Goal: Task Accomplishment & Management: Complete application form

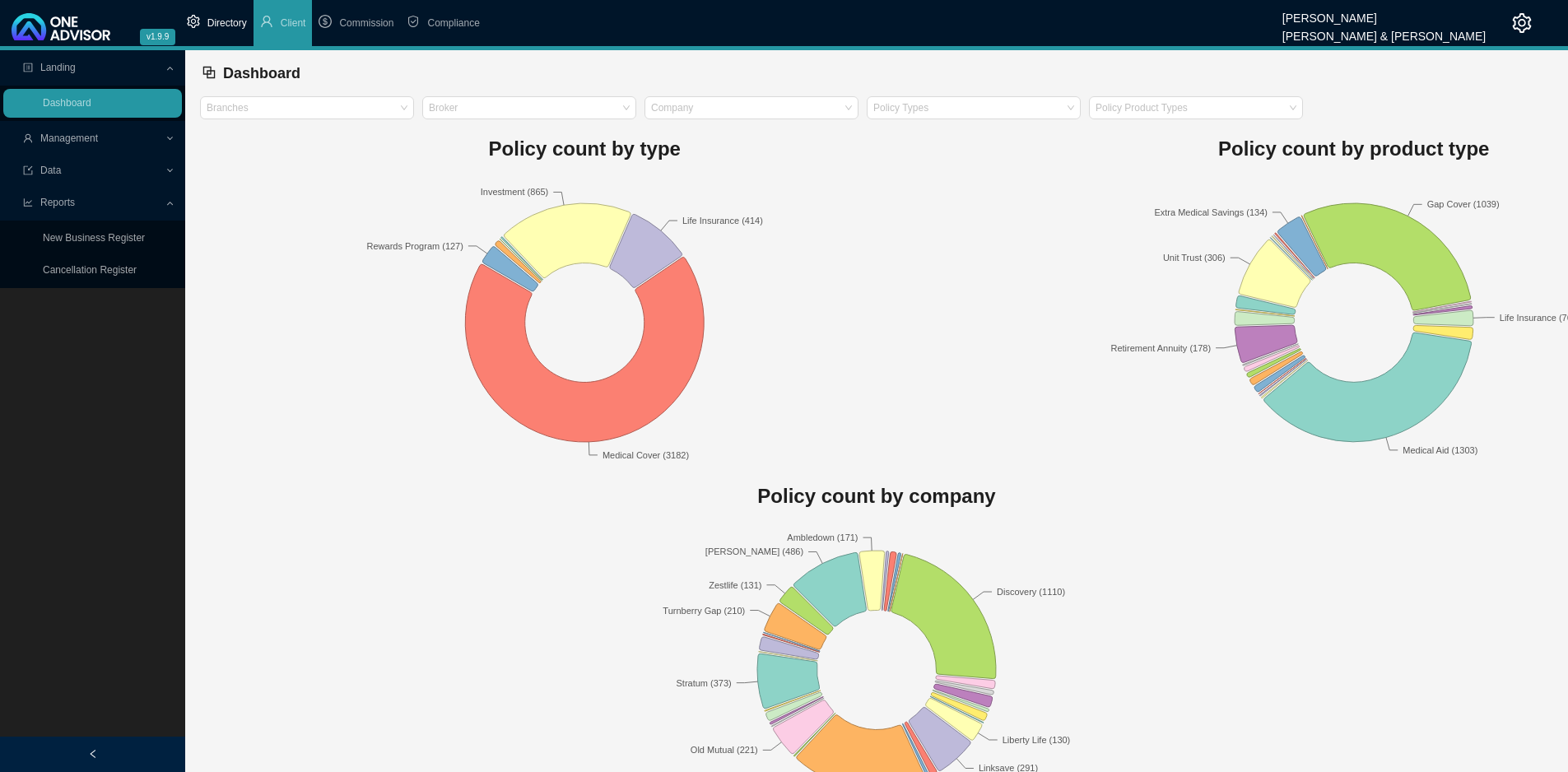
click at [234, 28] on span "Directory" at bounding box center [227, 23] width 39 height 12
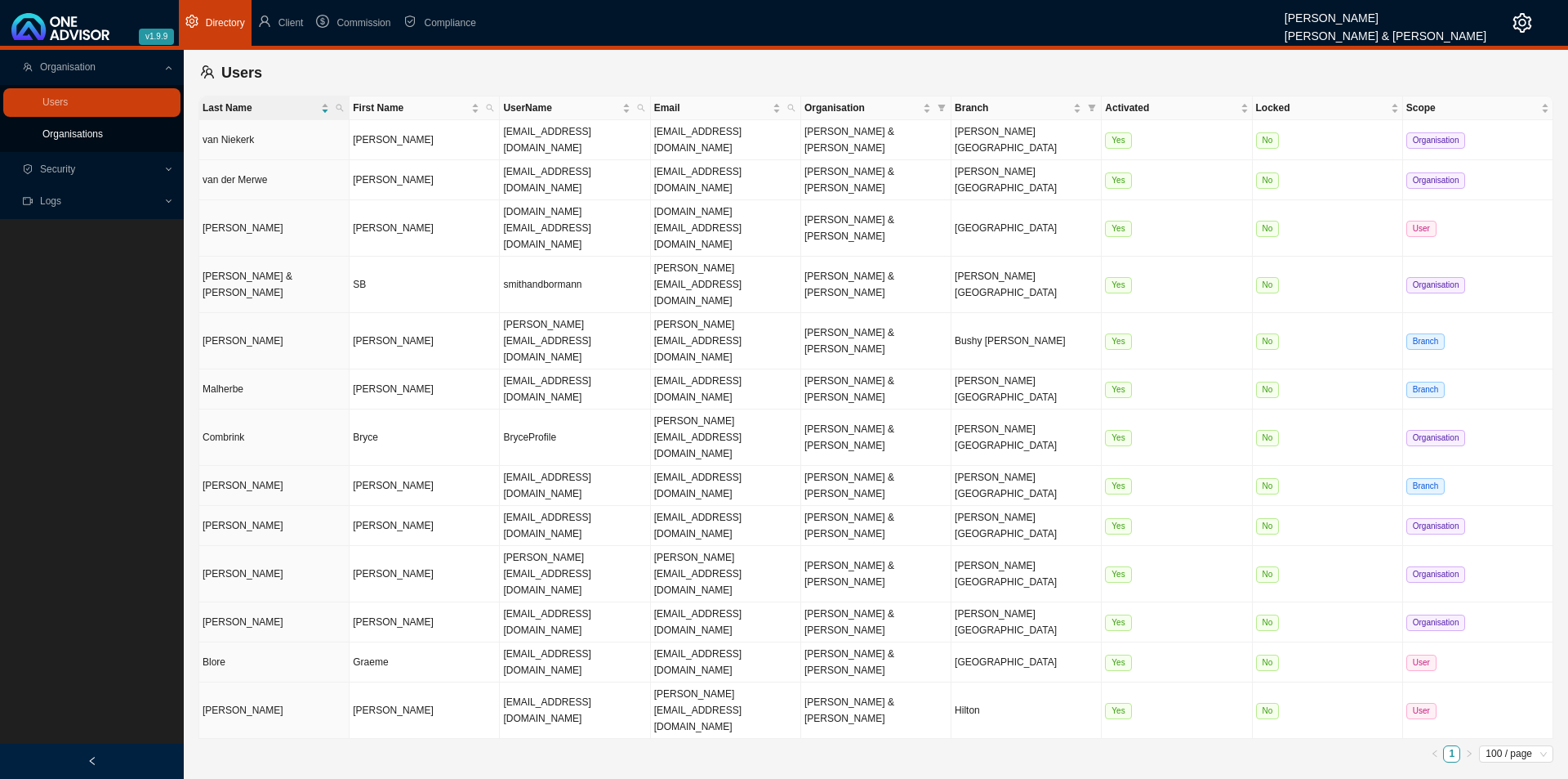
click at [83, 139] on link "Organisations" at bounding box center [72, 134] width 61 height 12
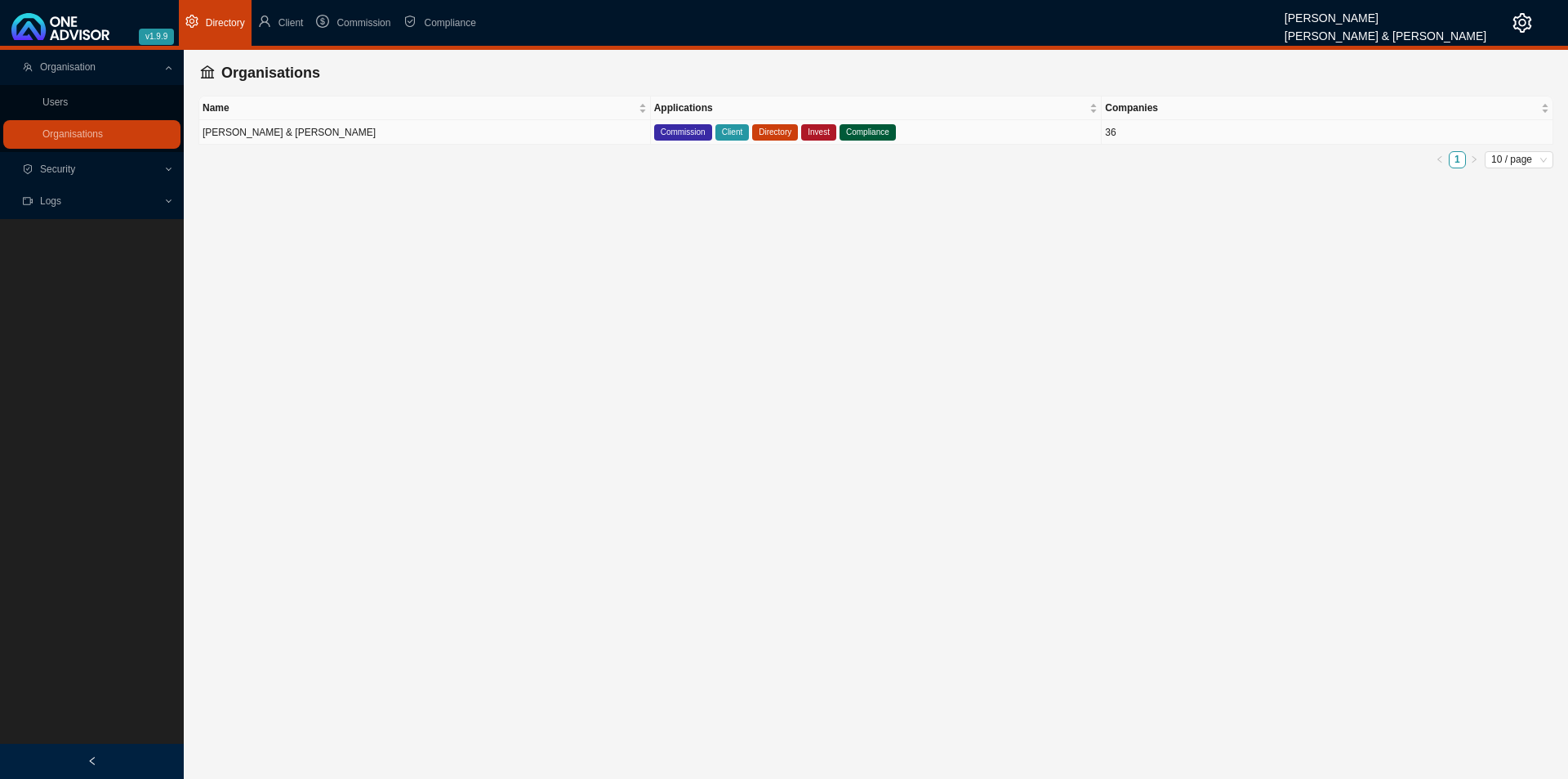
click at [299, 132] on td "[PERSON_NAME] & [PERSON_NAME]" at bounding box center [425, 131] width 452 height 24
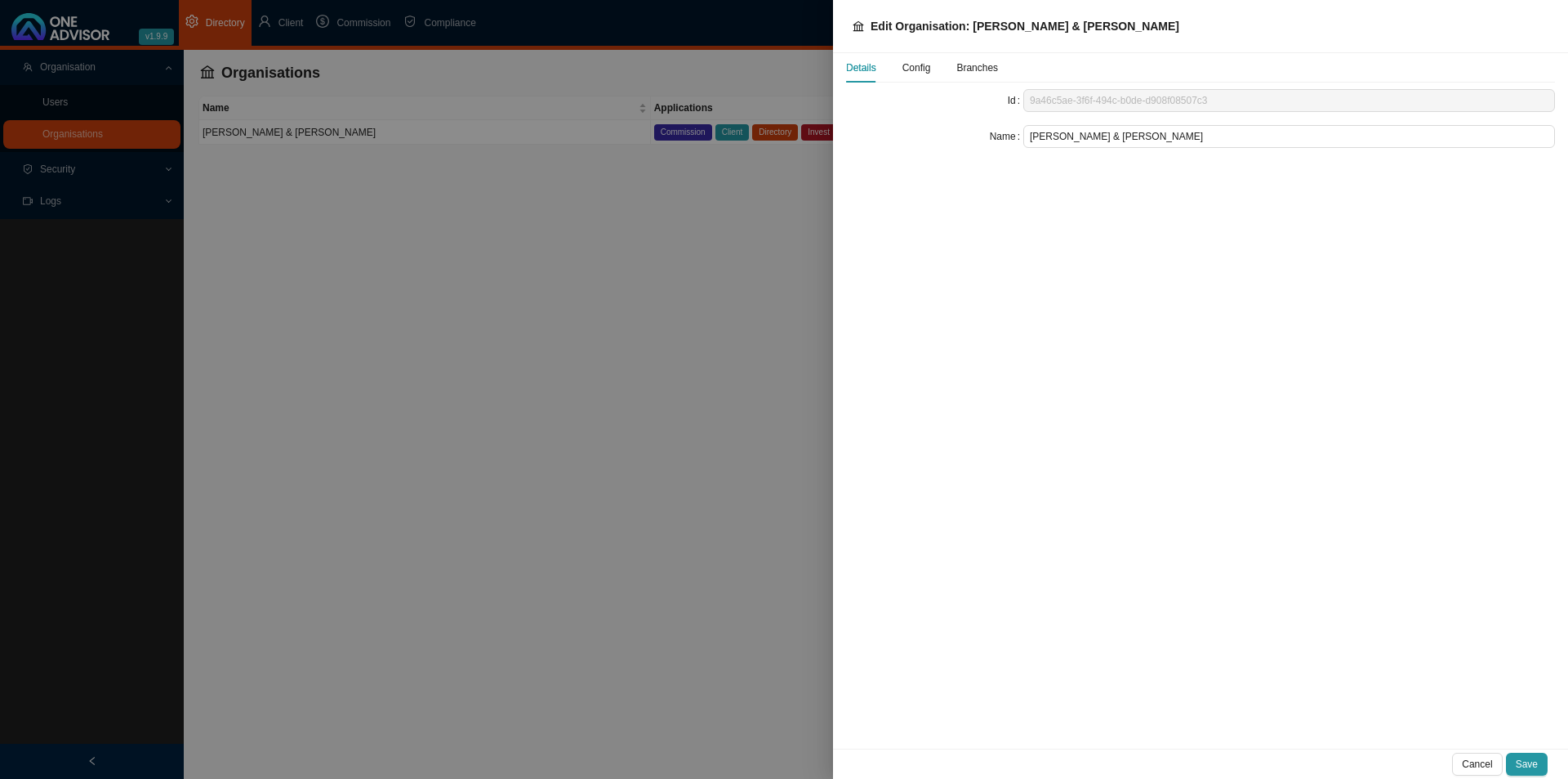
click at [922, 63] on span "Config" at bounding box center [917, 68] width 28 height 10
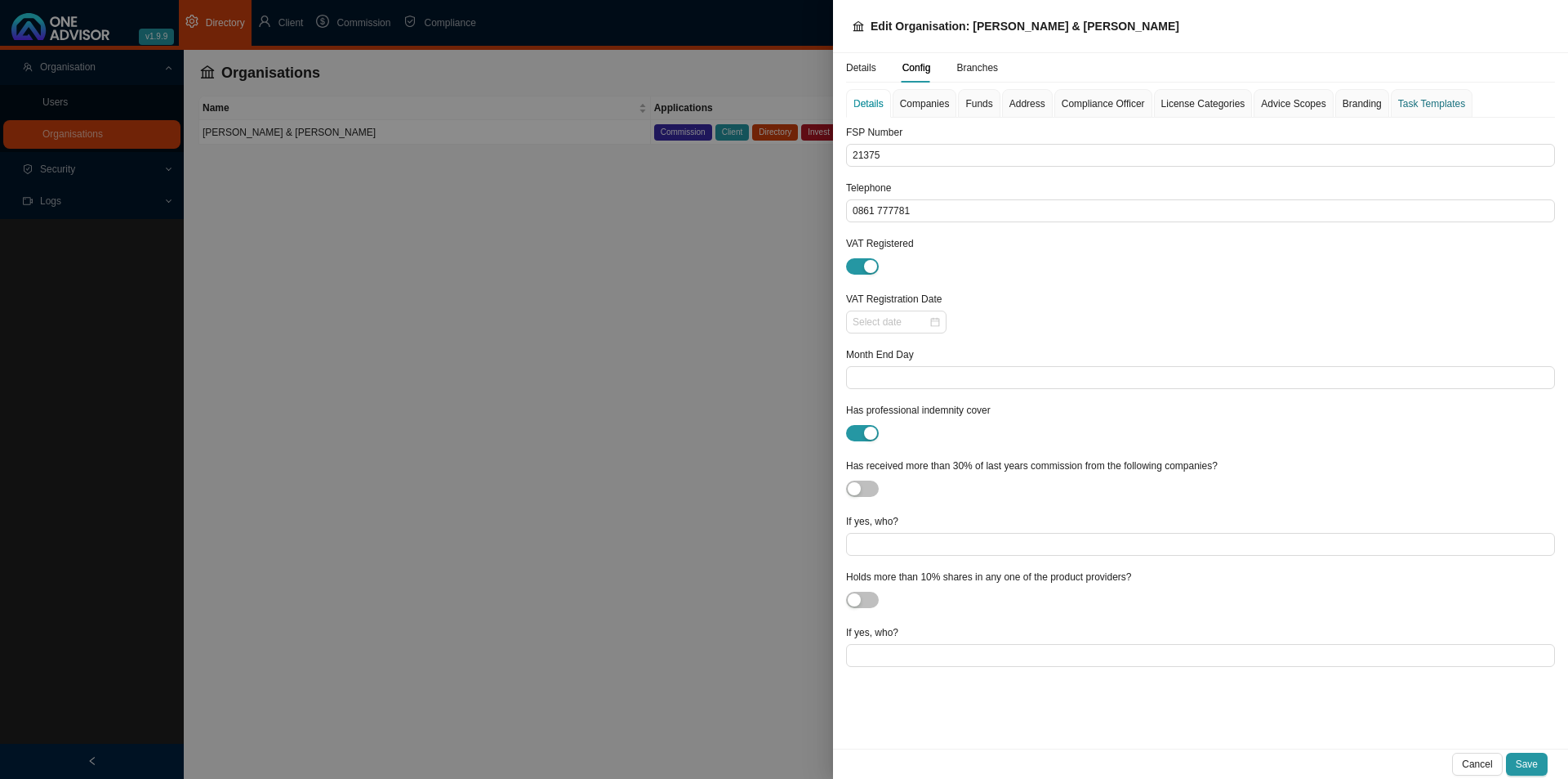
click at [1410, 96] on div "Task Templates" at bounding box center [1432, 104] width 67 height 17
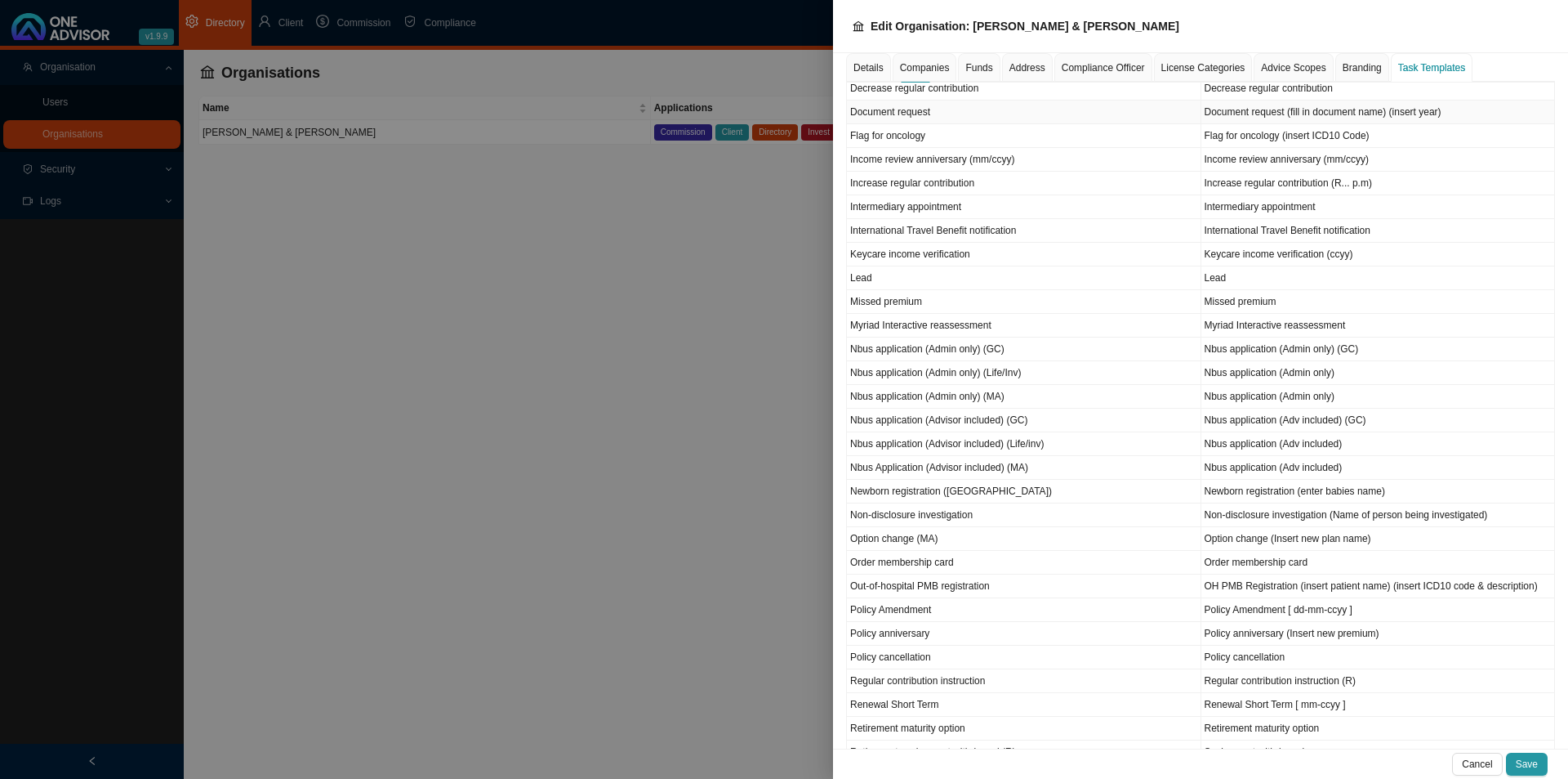
scroll to position [1113, 0]
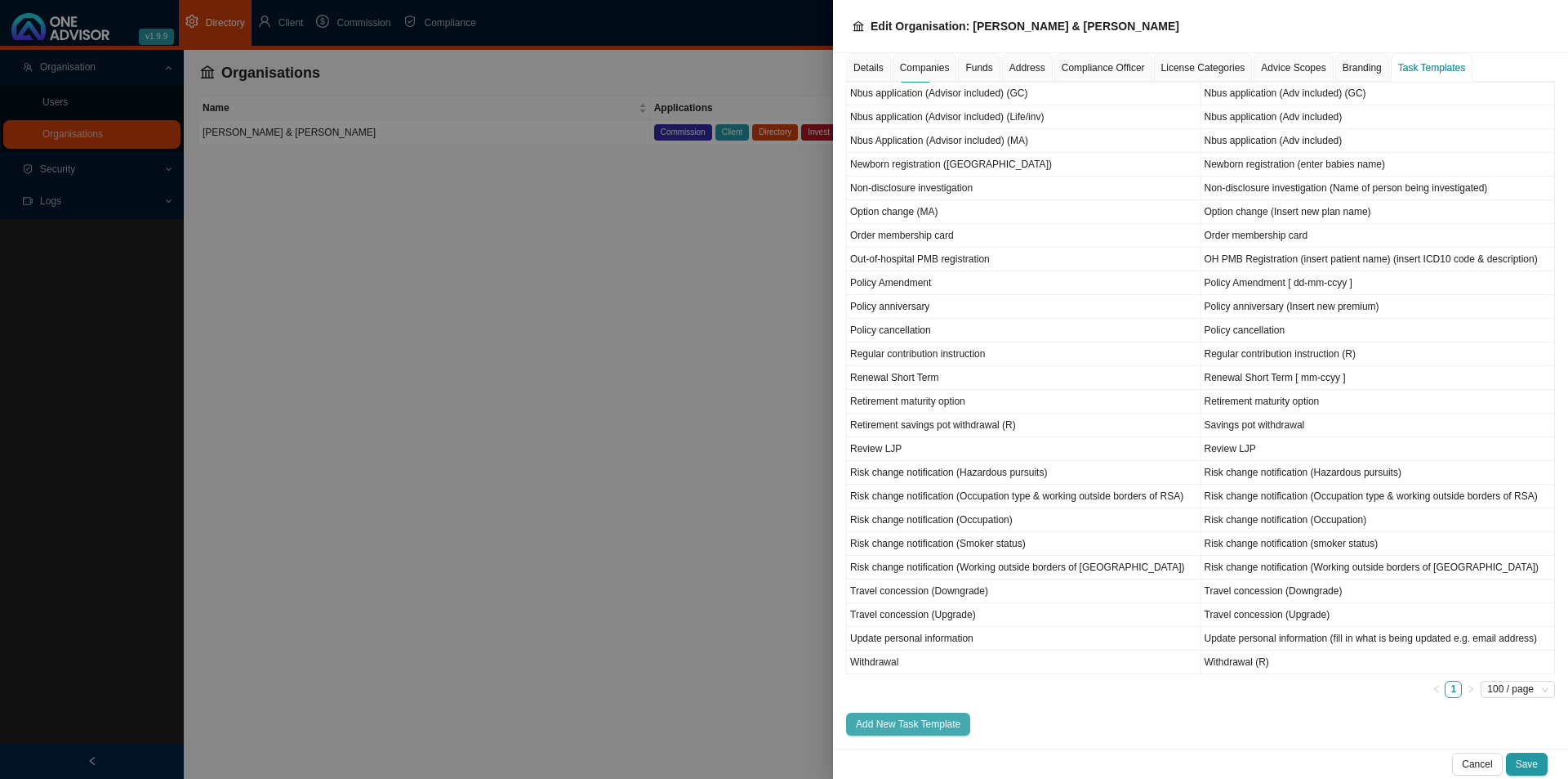
click at [917, 727] on span "Add New Task Template" at bounding box center [908, 724] width 105 height 17
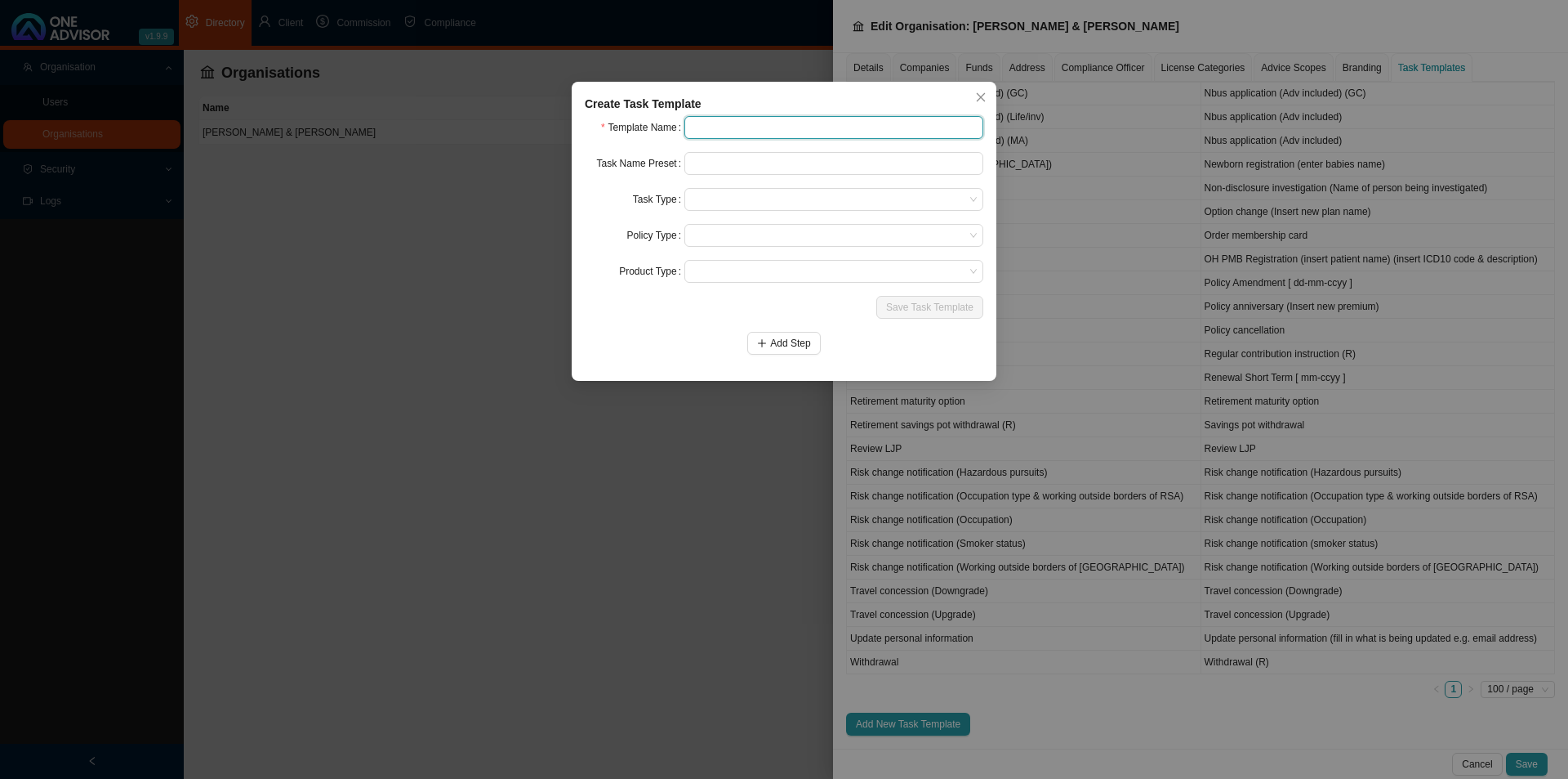
click at [725, 135] on input "text" at bounding box center [834, 128] width 299 height 23
type input "Remove dependent"
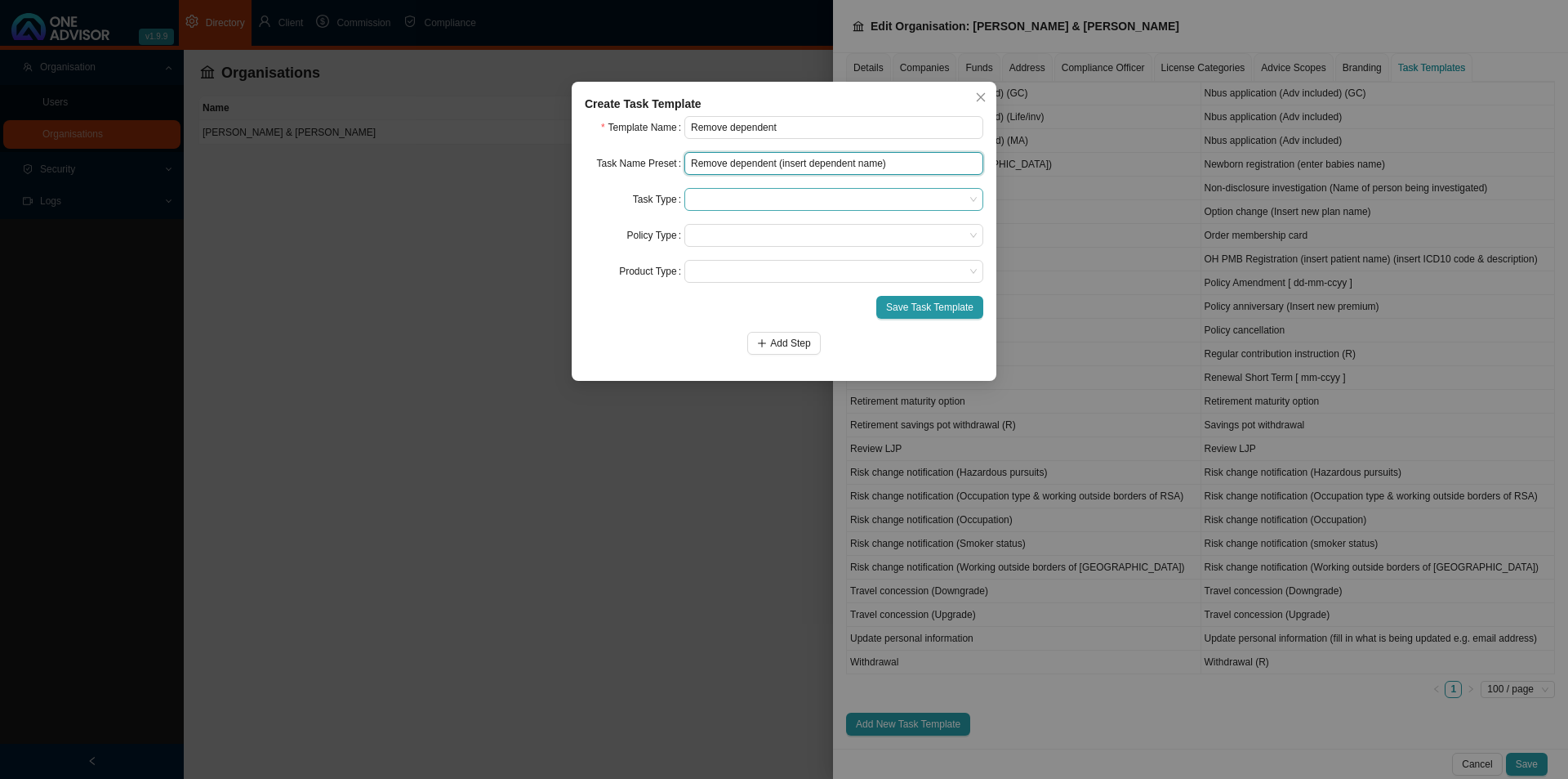
click at [705, 198] on span at bounding box center [834, 200] width 286 height 22
type input "Remove dependent (insert dependent name)"
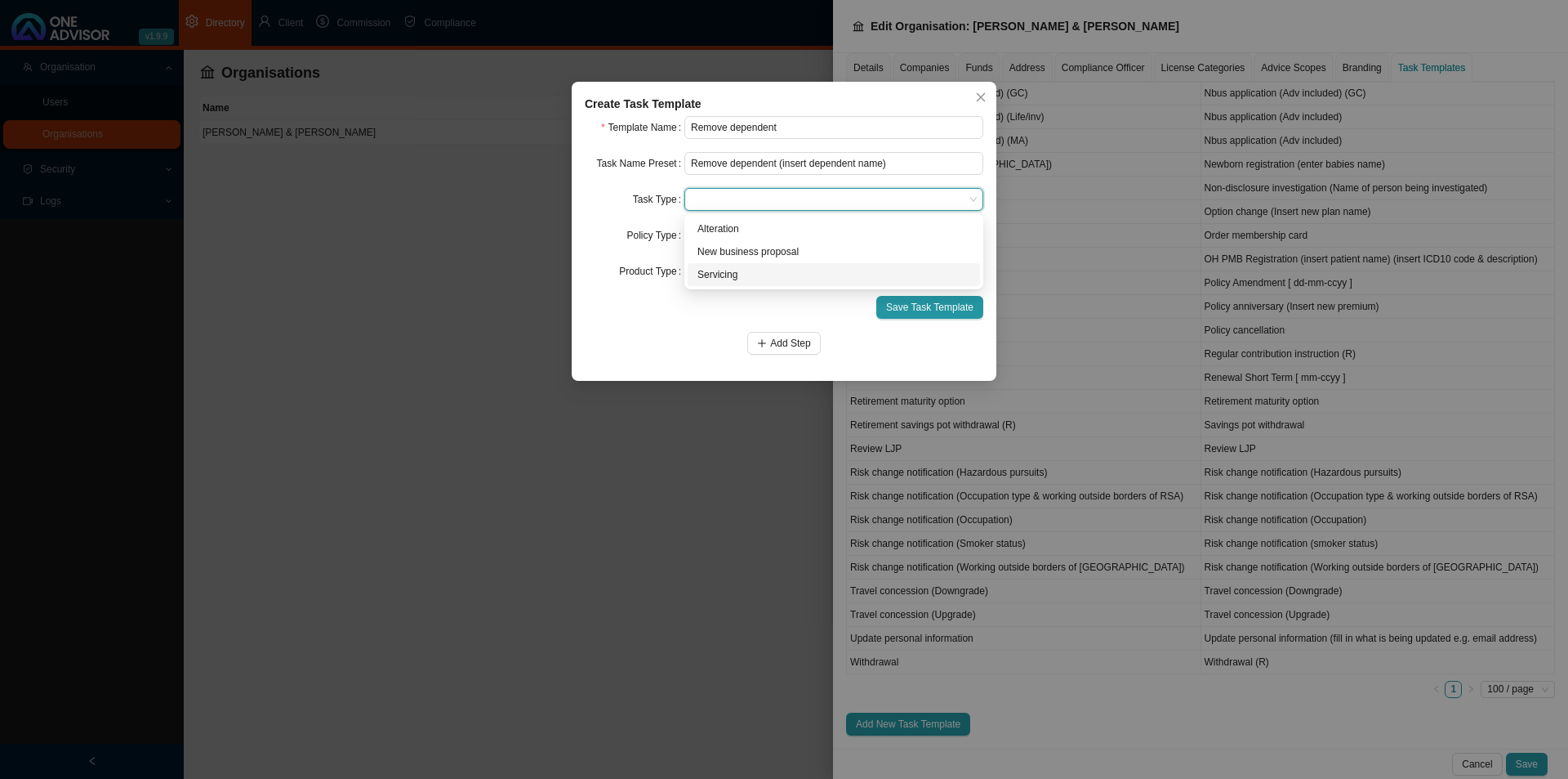
click at [728, 278] on div "Servicing" at bounding box center [833, 274] width 273 height 17
click at [750, 234] on span at bounding box center [834, 235] width 286 height 22
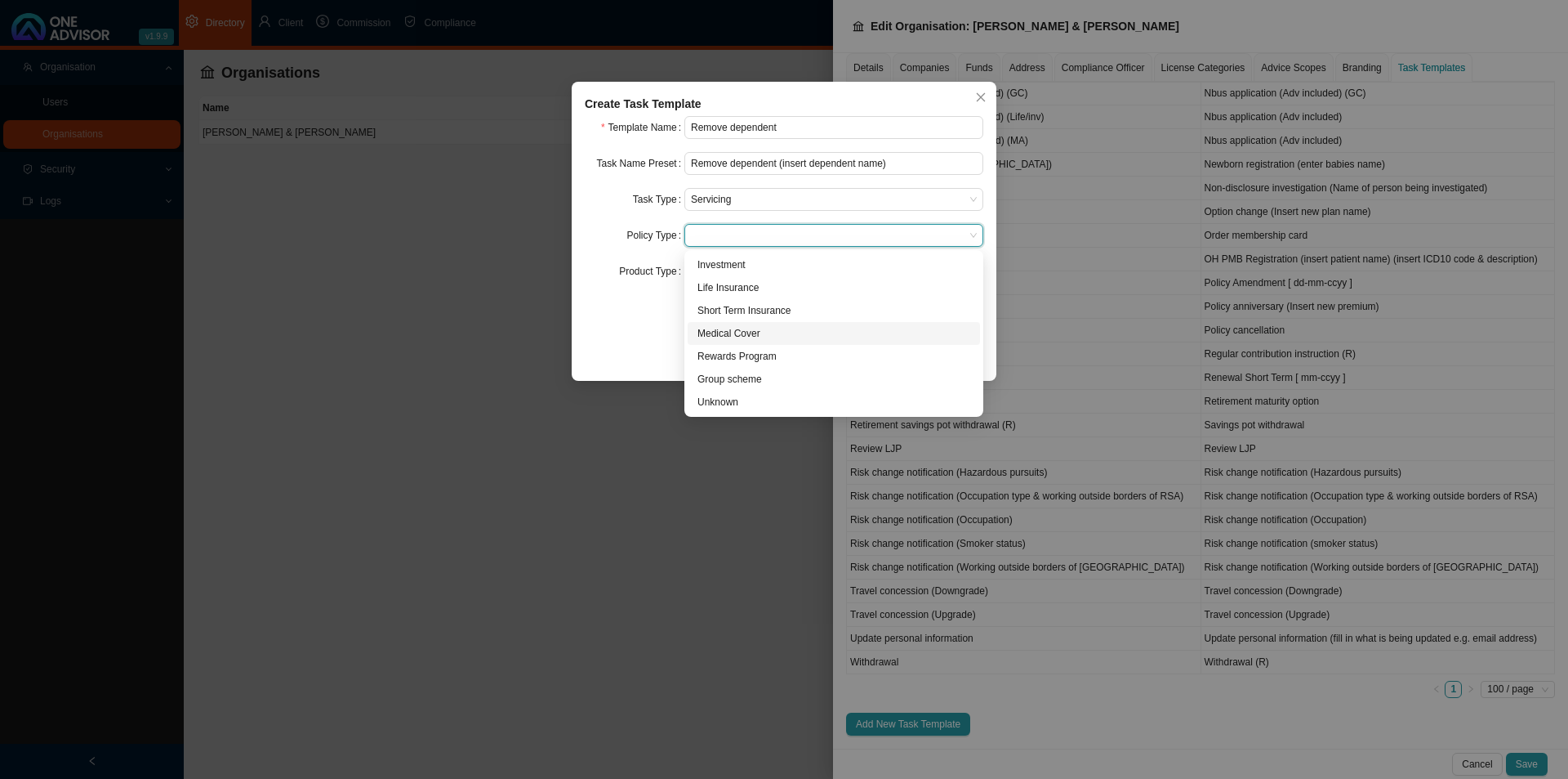
click at [726, 325] on div "Medical Cover" at bounding box center [833, 333] width 273 height 17
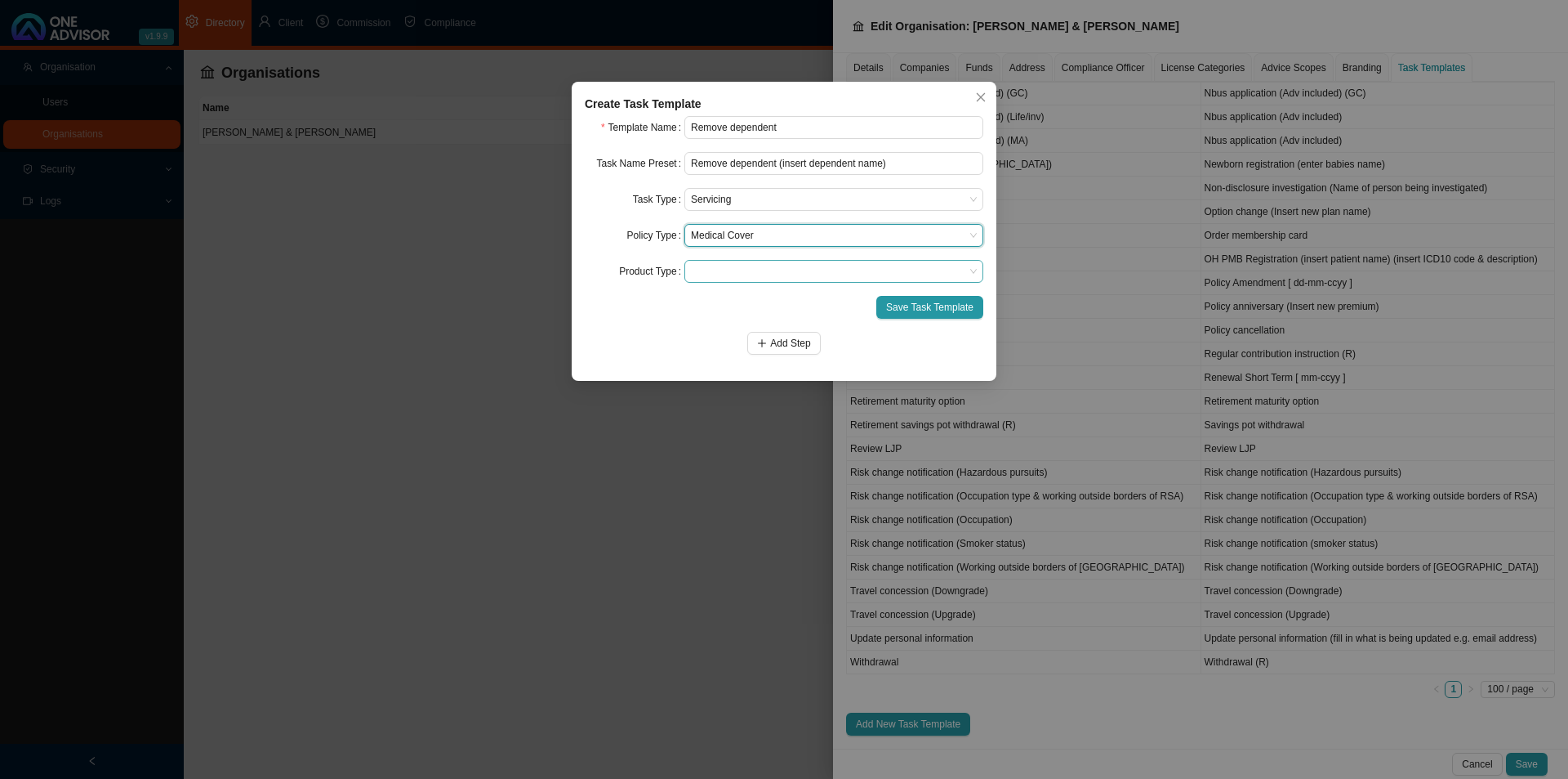
click at [731, 264] on span at bounding box center [834, 272] width 286 height 22
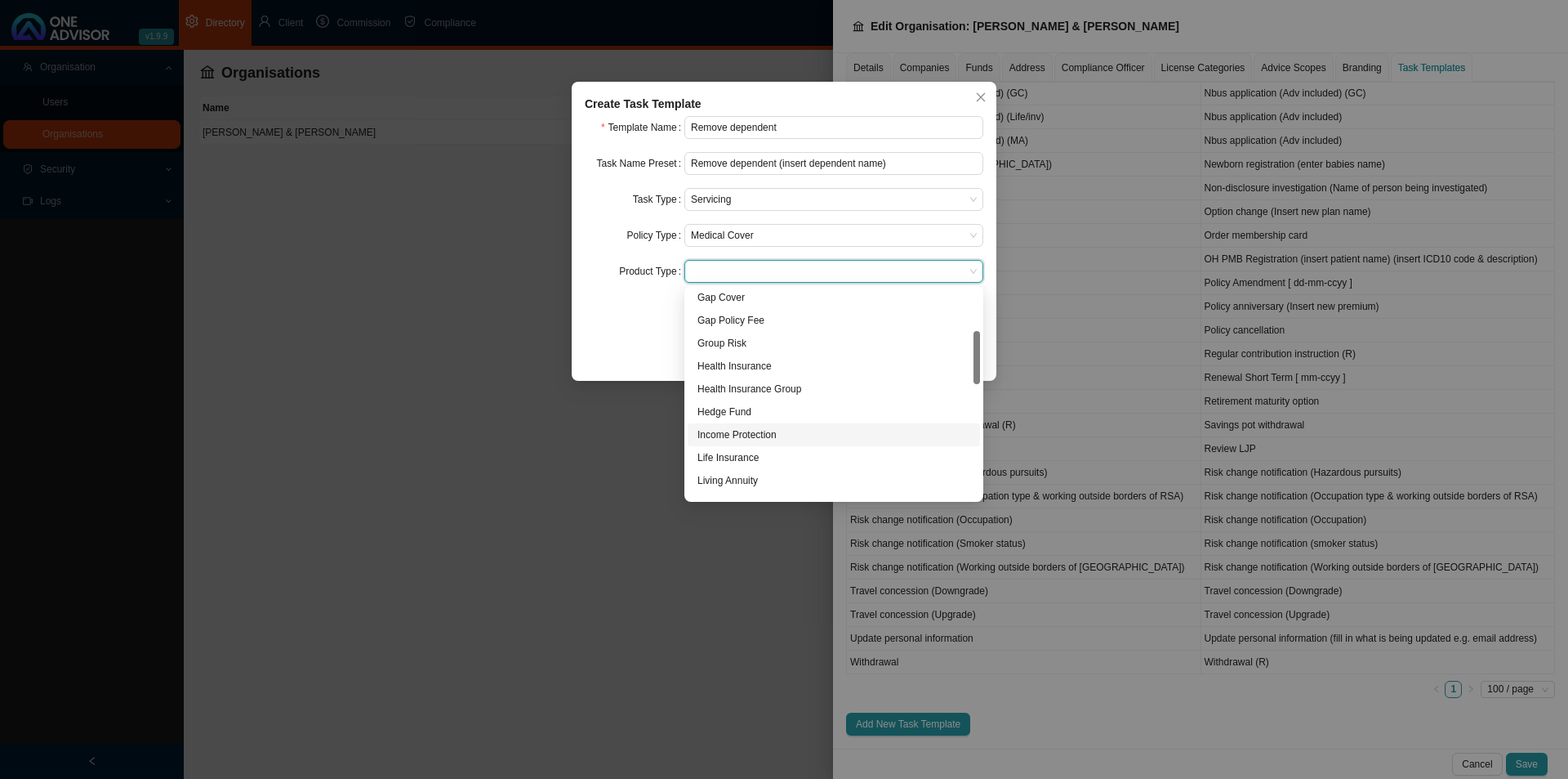
scroll to position [327, 0]
click at [751, 369] on div "Medical Aid" at bounding box center [833, 363] width 273 height 17
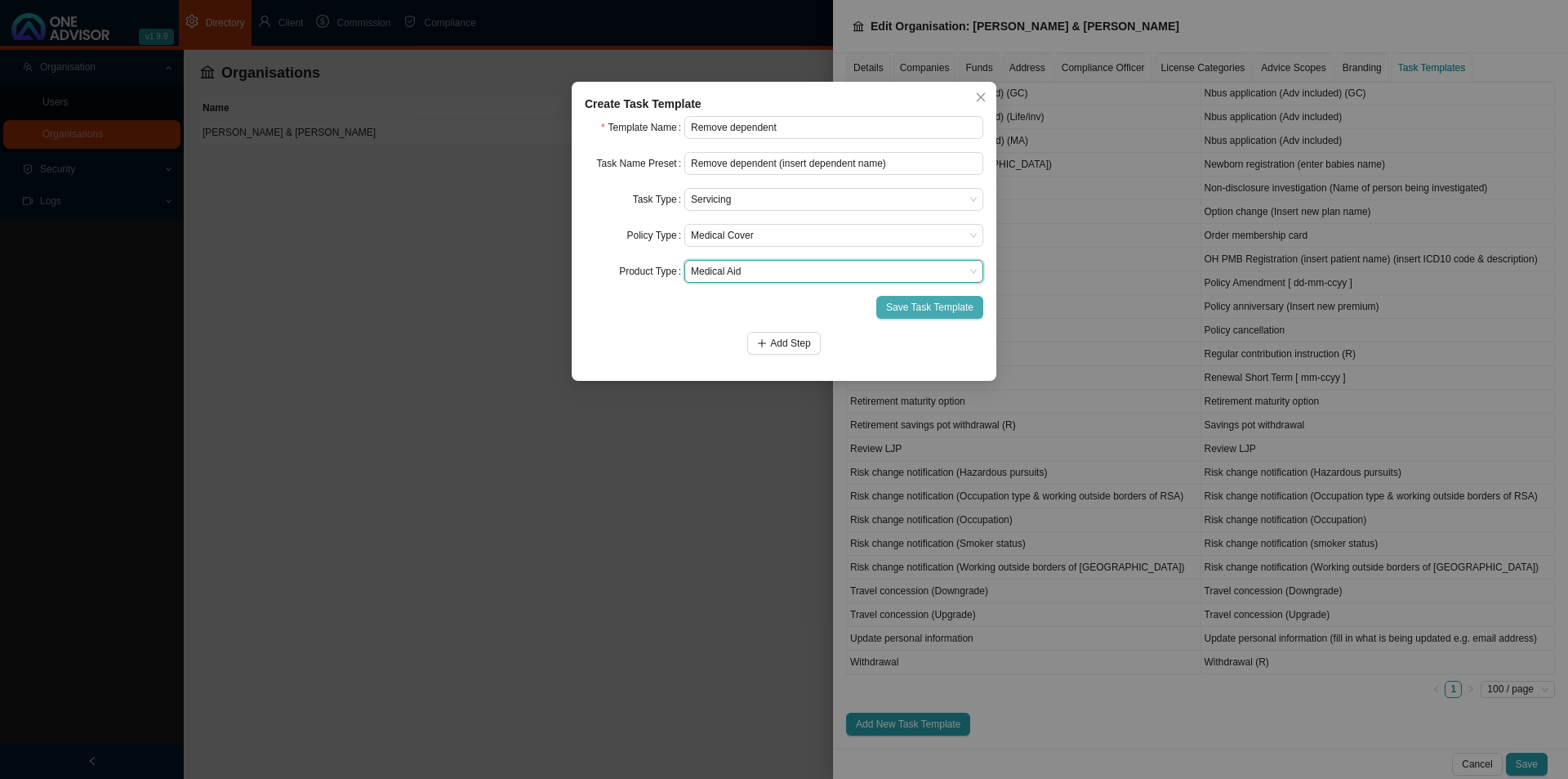
click at [941, 303] on span "Save Task Template" at bounding box center [929, 308] width 87 height 17
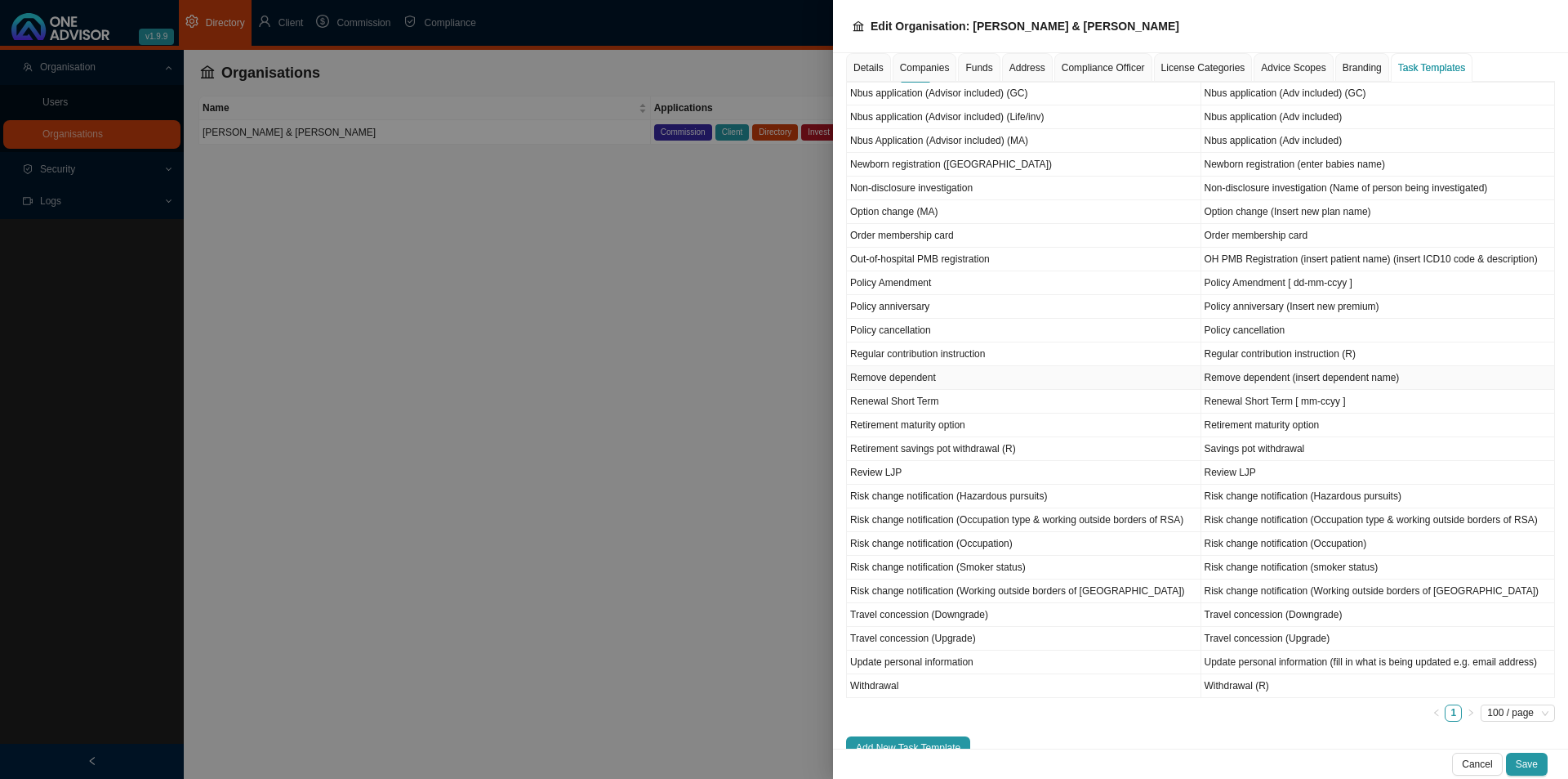
click at [927, 382] on td "Remove dependent" at bounding box center [1024, 377] width 355 height 24
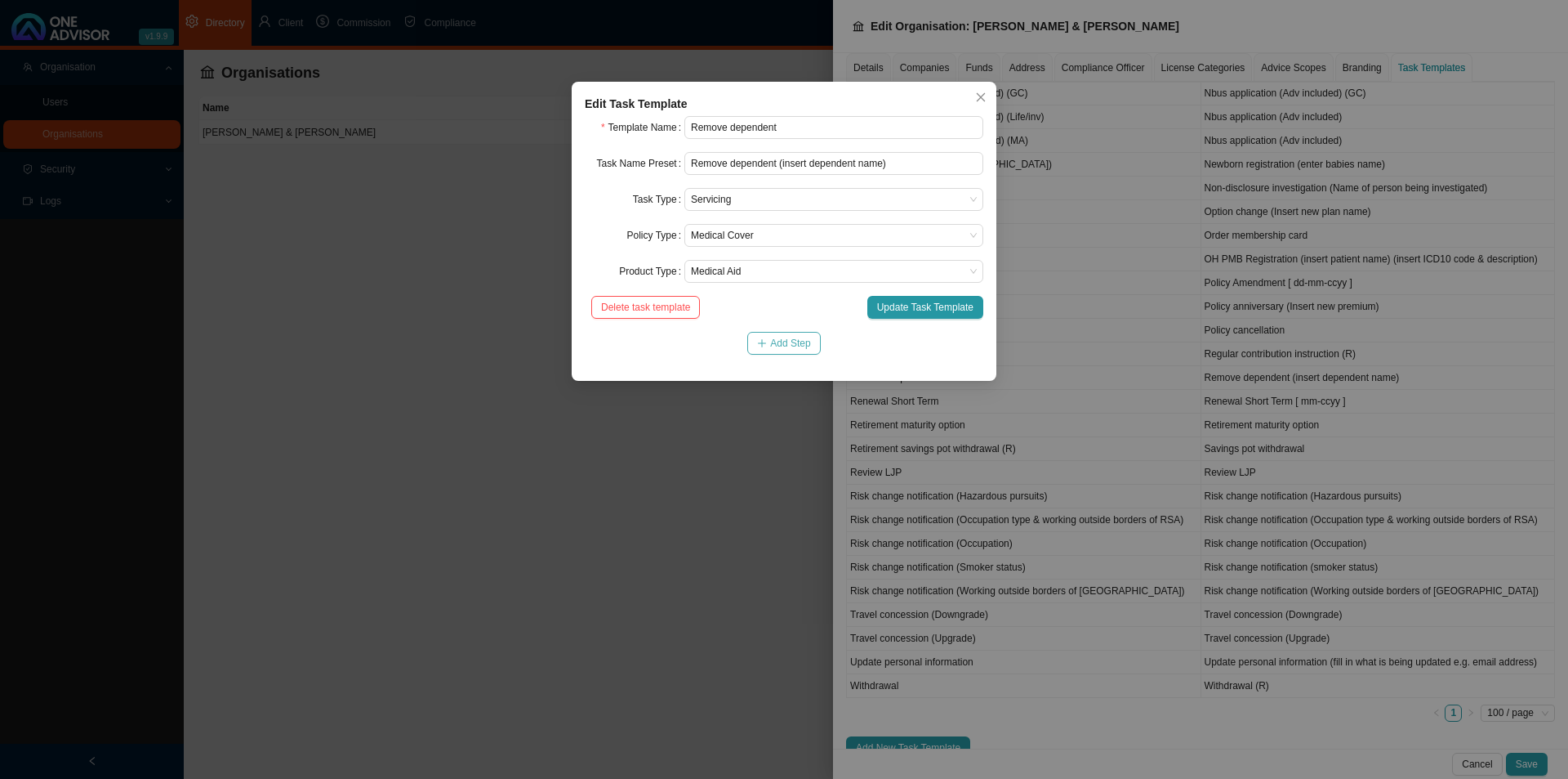
click at [774, 352] on button "Add Step" at bounding box center [783, 343] width 72 height 23
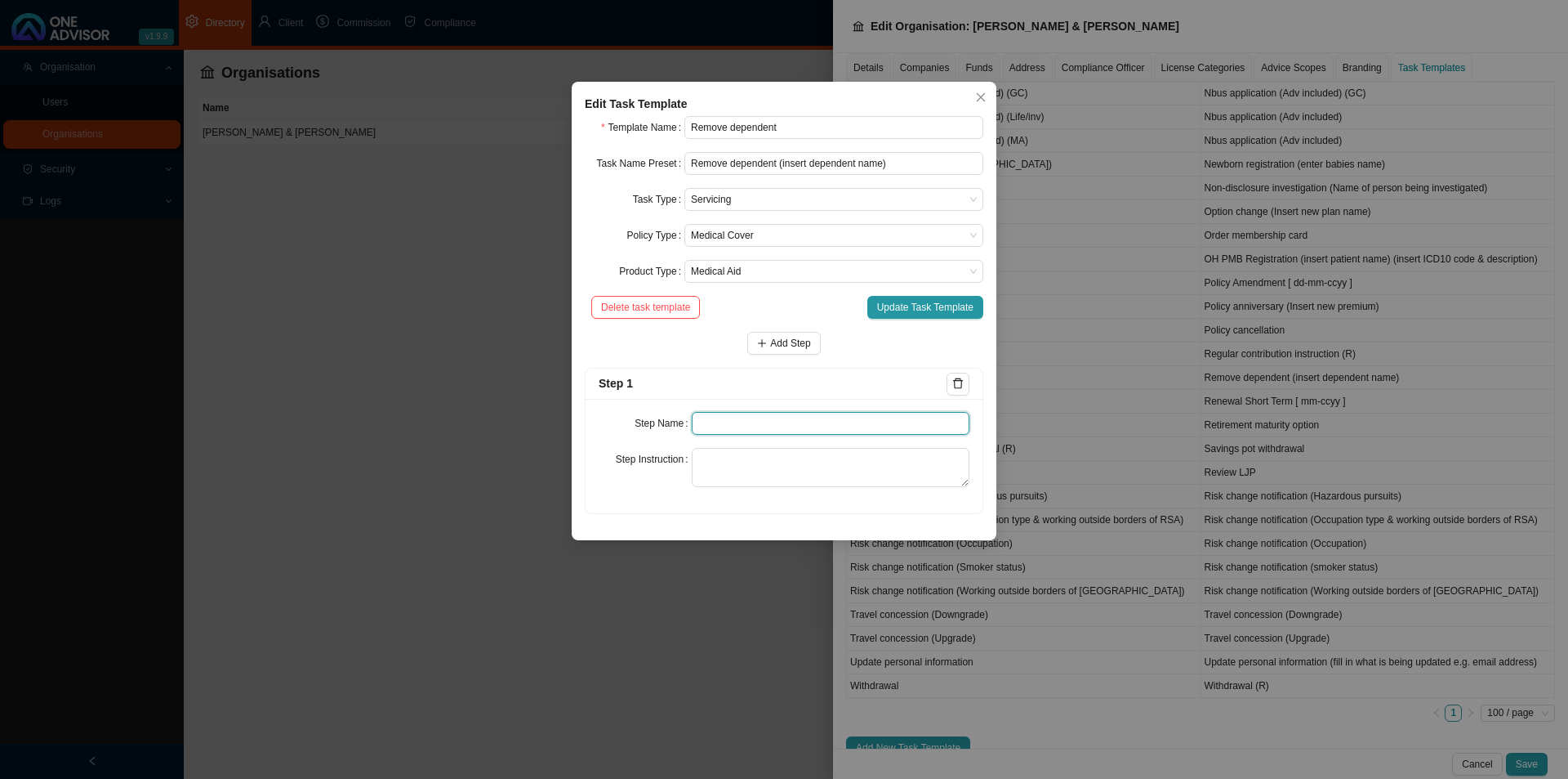
drag, startPoint x: 735, startPoint y: 421, endPoint x: 756, endPoint y: 411, distance: 23.3
click at [740, 417] on input "text" at bounding box center [831, 423] width 278 height 23
type input "Instruction"
click at [787, 341] on span "Add Step" at bounding box center [790, 343] width 40 height 17
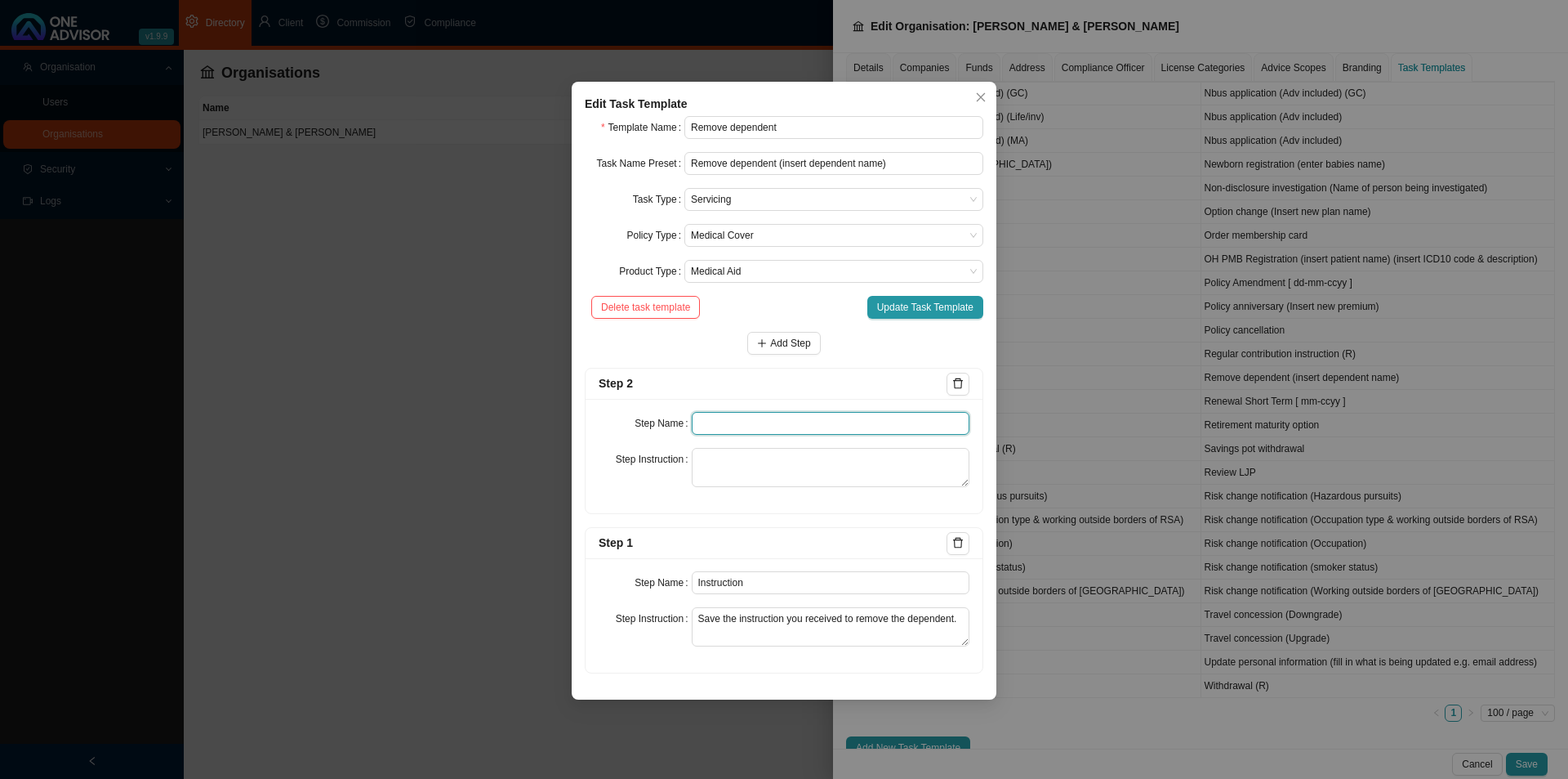
drag, startPoint x: 712, startPoint y: 422, endPoint x: 727, endPoint y: 417, distance: 15.8
click at [723, 418] on input "text" at bounding box center [831, 423] width 278 height 23
click at [969, 620] on textarea "Save the instruction you received to remove the dependent." at bounding box center [831, 626] width 278 height 39
type textarea "Save the instruction you received to remove the dependent. Always ask if the de…"
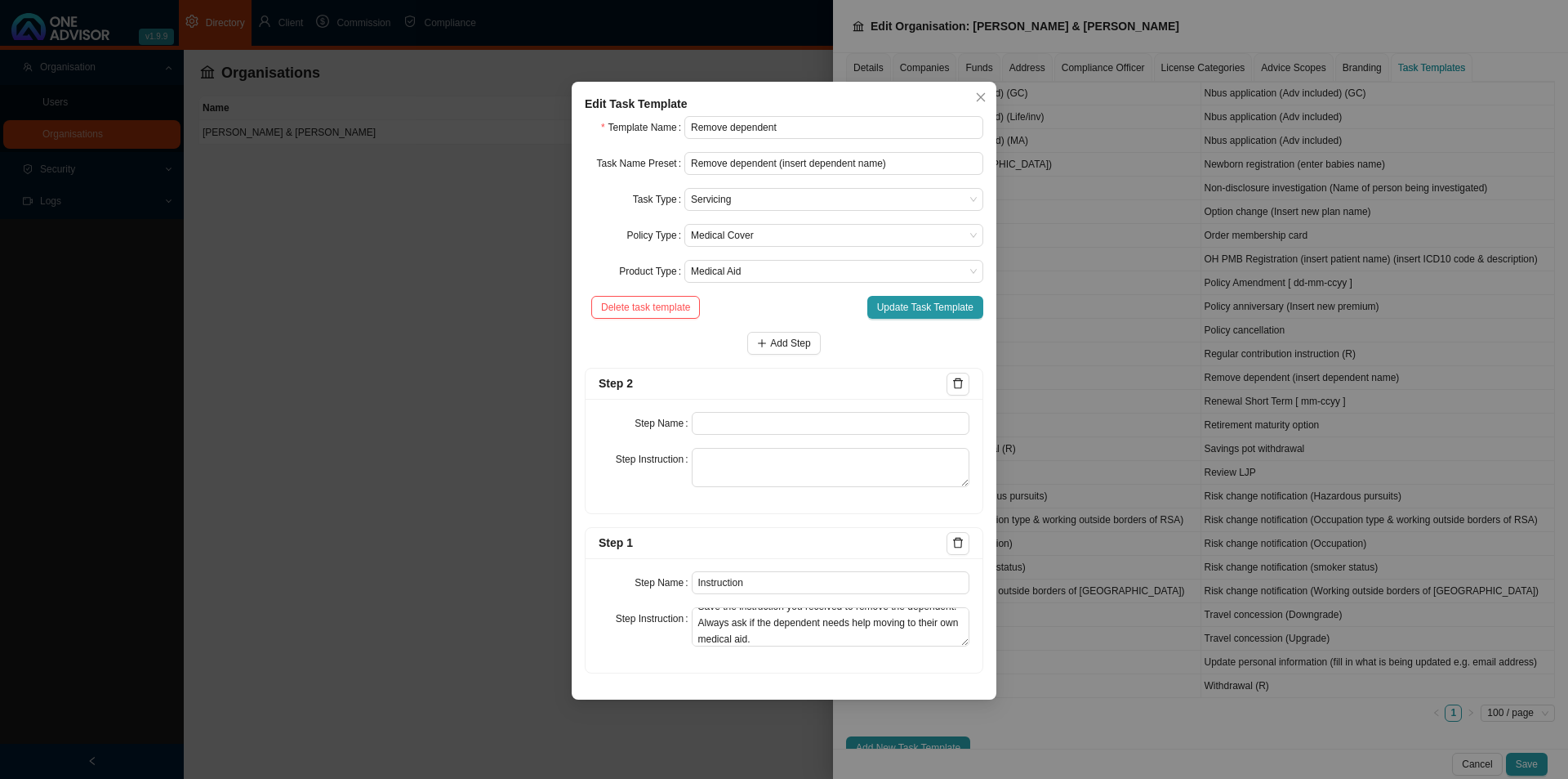
click at [726, 438] on div "Step Name Step Instruction" at bounding box center [784, 456] width 397 height 115
click at [740, 426] on input "text" at bounding box center [831, 423] width 278 height 23
type input "I"
type input "Paperwork"
type textarea "Obtain"
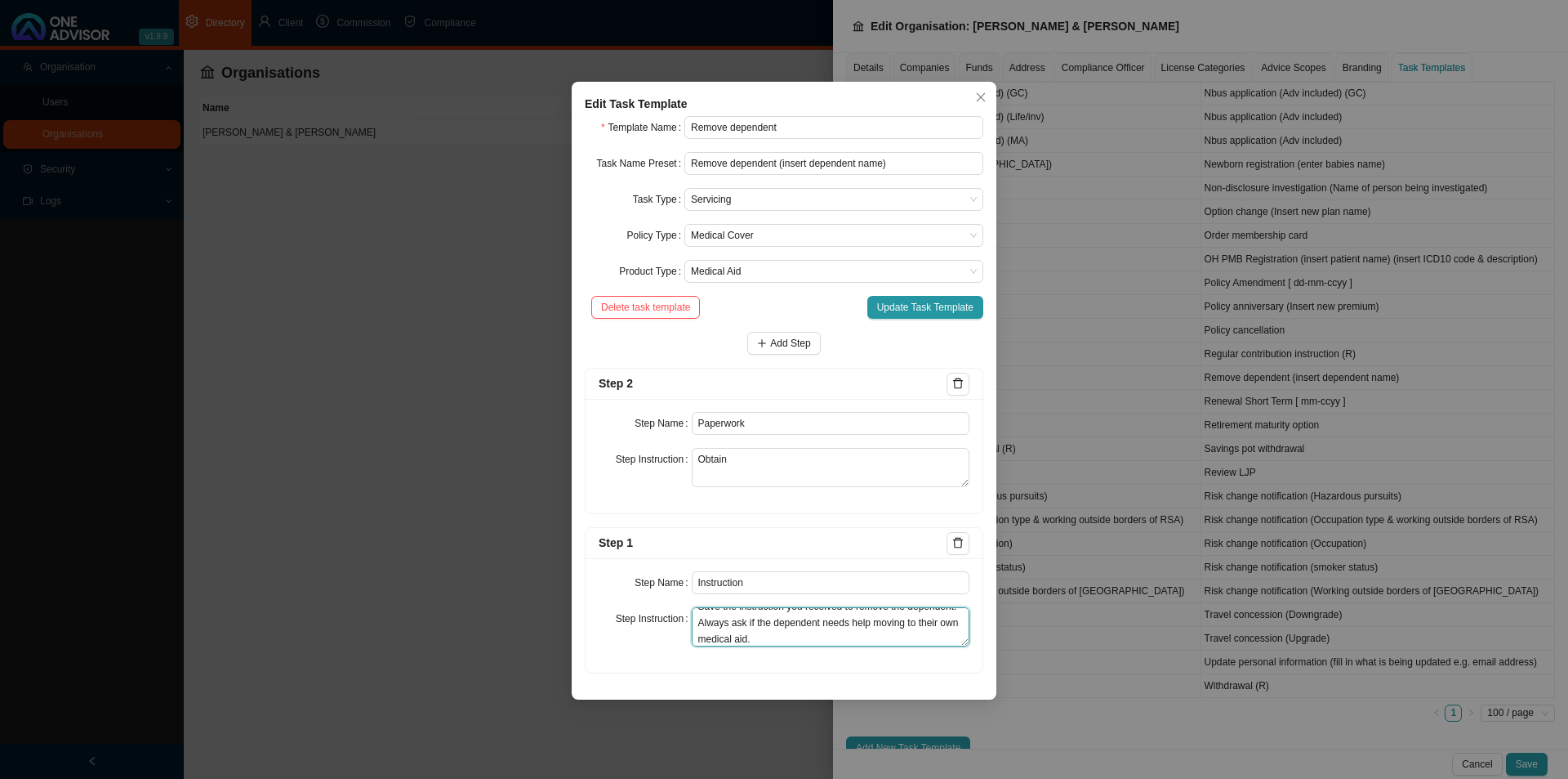
click at [837, 638] on textarea "Save the instruction you received to remove the dependent. Always ask if the de…" at bounding box center [831, 626] width 278 height 39
type textarea "Save the instruction you received to remove the dependent. Always ask if the de…"
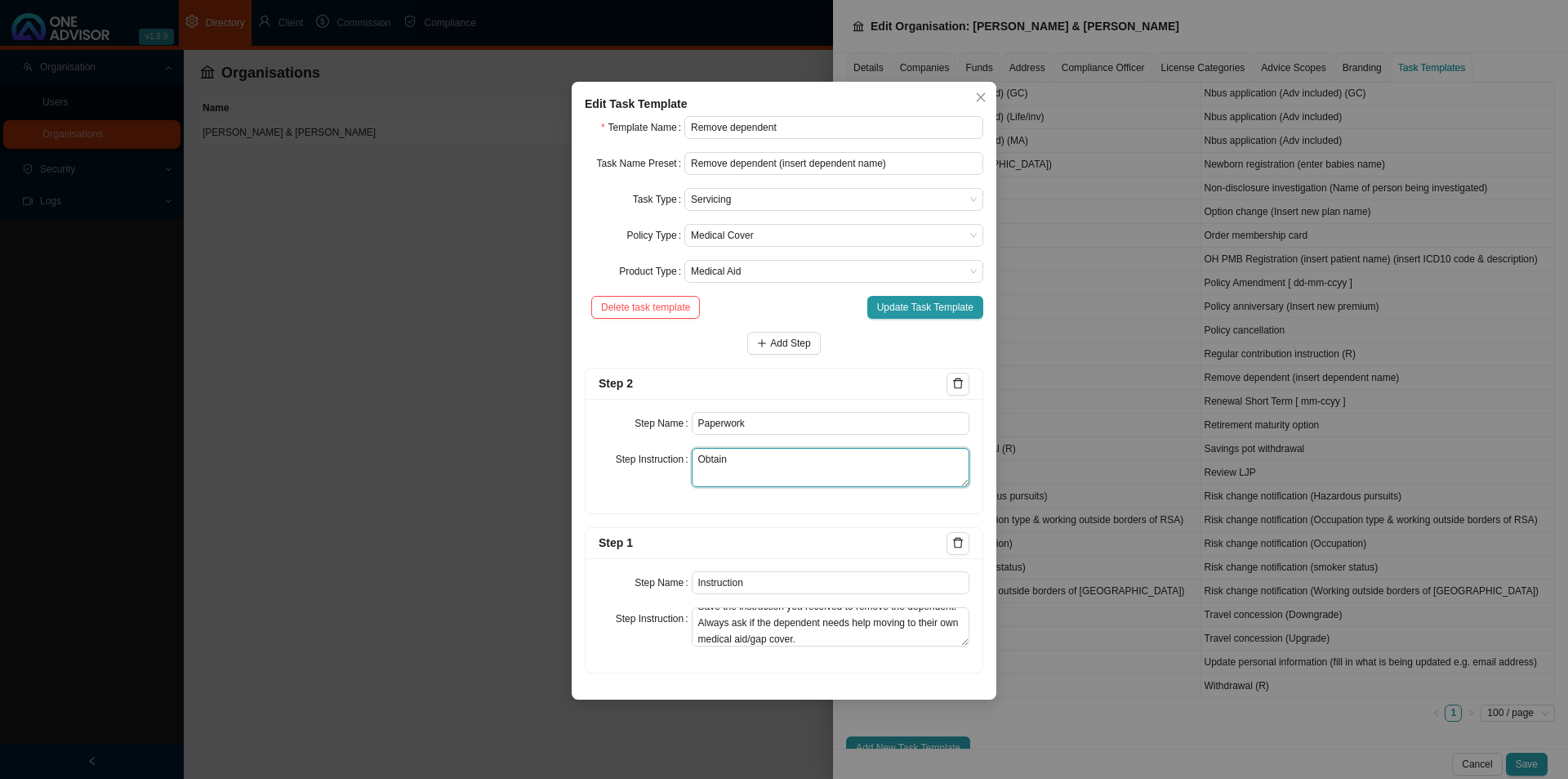
click at [782, 463] on textarea "Obtain" at bounding box center [831, 467] width 278 height 39
type textarea "Obtain any paperwork if necessary"
drag, startPoint x: 777, startPoint y: 417, endPoint x: 607, endPoint y: 431, distance: 170.6
click at [607, 431] on div "Step Name Paperwork" at bounding box center [784, 423] width 371 height 23
type input "Investigation"
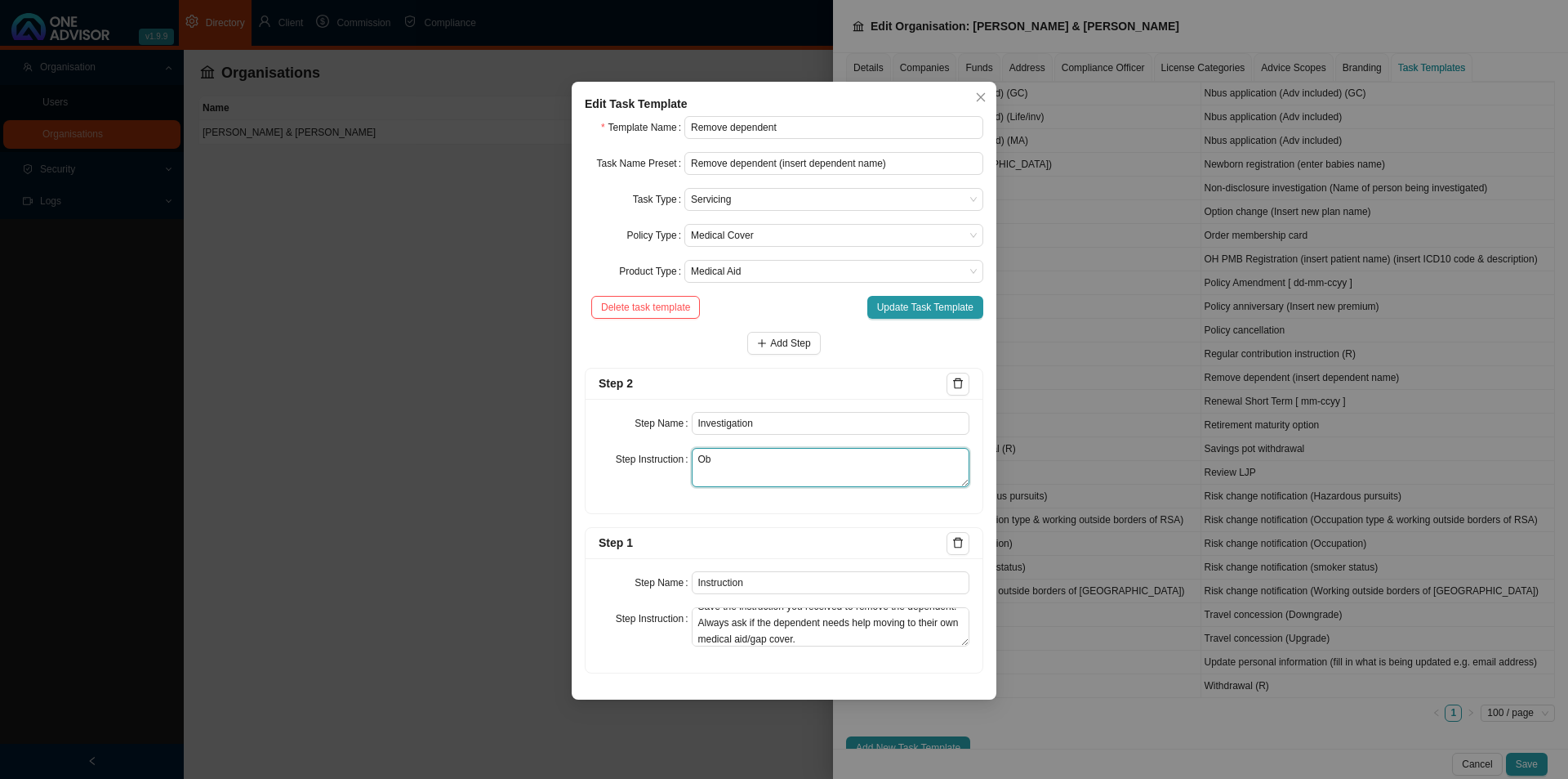
type textarea "O"
type textarea "Find out what is necessary in order to carry out the request. Is there a form? …"
click at [774, 348] on span "Add Step" at bounding box center [790, 343] width 40 height 17
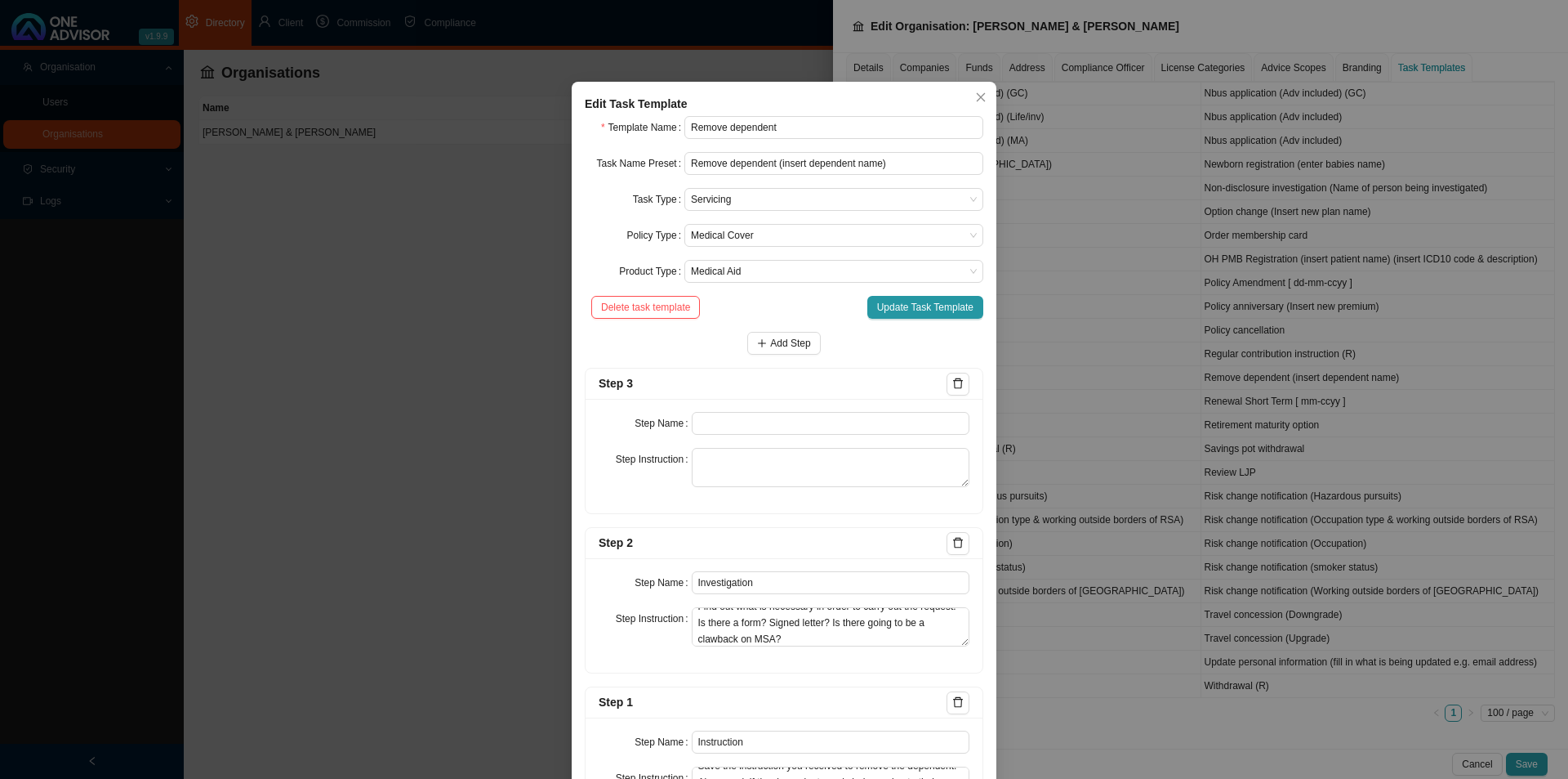
click at [739, 439] on div "Step Name Step Instruction" at bounding box center [784, 456] width 397 height 115
click at [749, 420] on input "text" at bounding box center [831, 423] width 278 height 23
type input "Paperwork"
type textarea "Obtain any necessary paperwork to carry out the clients request."
click at [771, 343] on span "Add Step" at bounding box center [790, 343] width 40 height 17
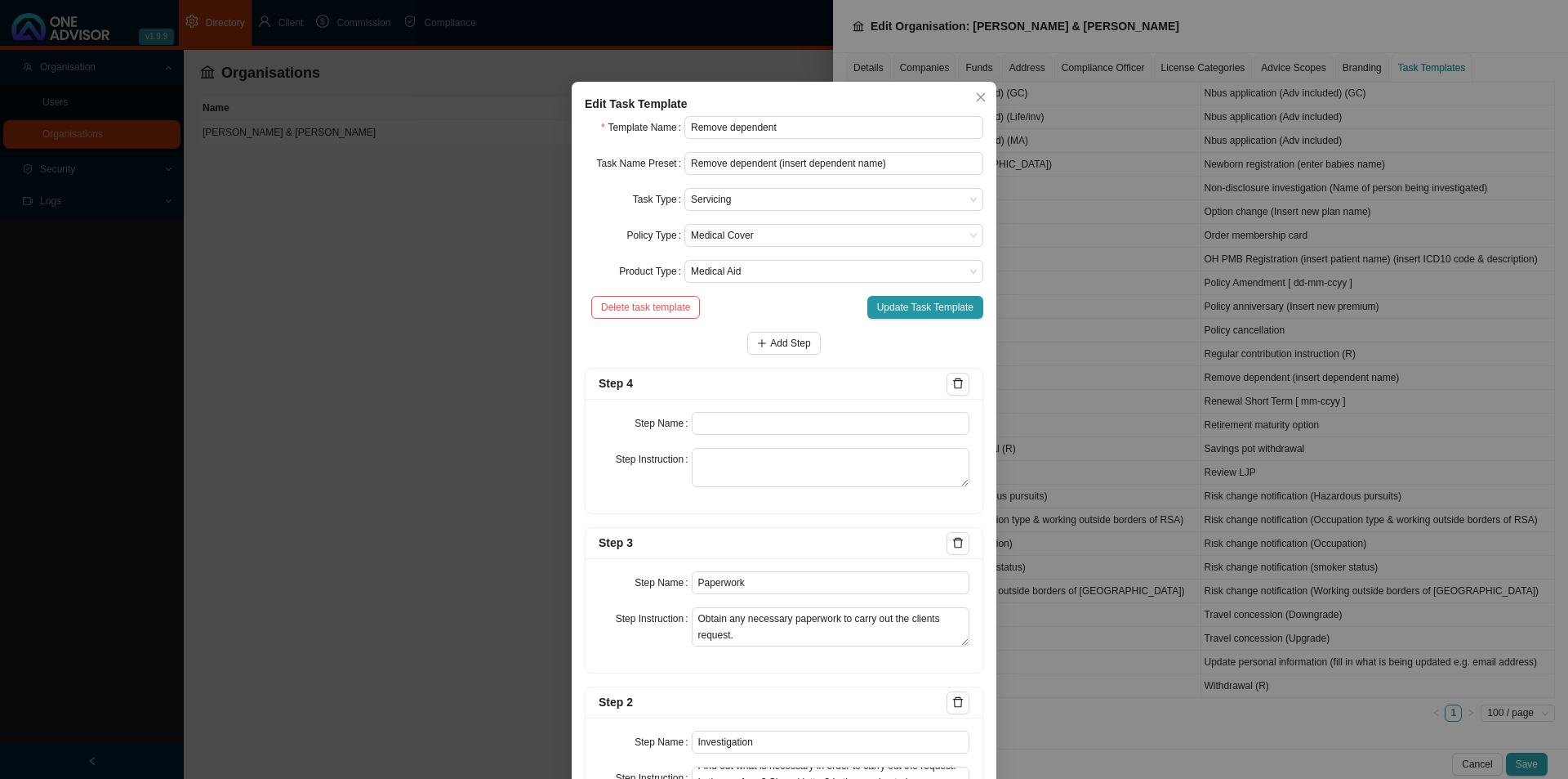
click at [756, 408] on div "Step Name Step Instruction" at bounding box center [784, 456] width 397 height 115
click at [747, 424] on input "text" at bounding box center [831, 423] width 278 height 23
type input "Submission"
type textarea "R"
type textarea "Record submission of paperwork and all follow up phone calls."
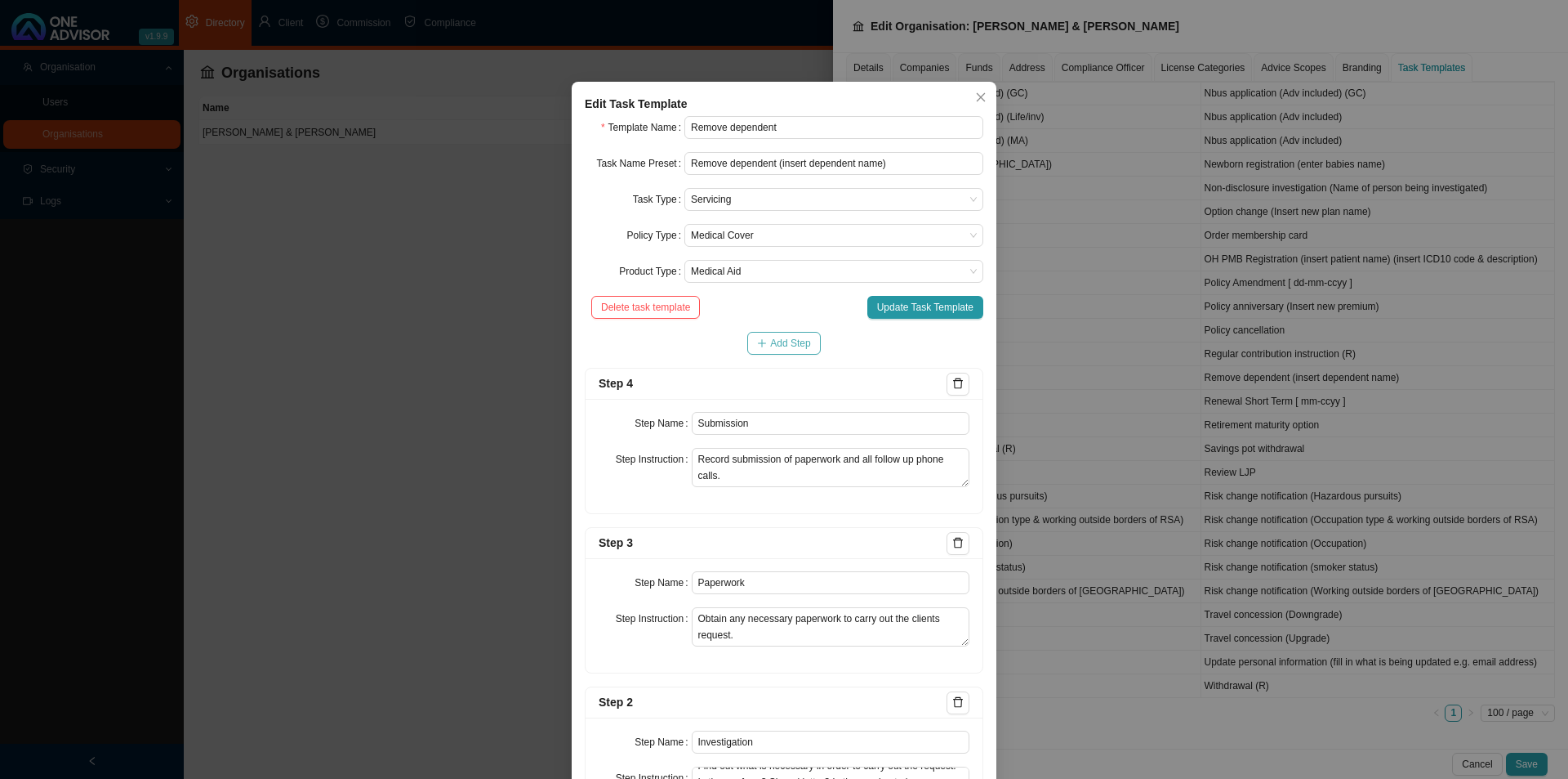
click at [770, 341] on span "Add Step" at bounding box center [790, 343] width 40 height 17
click at [730, 432] on input "text" at bounding box center [831, 423] width 278 height 23
type input "Confirmation of works done"
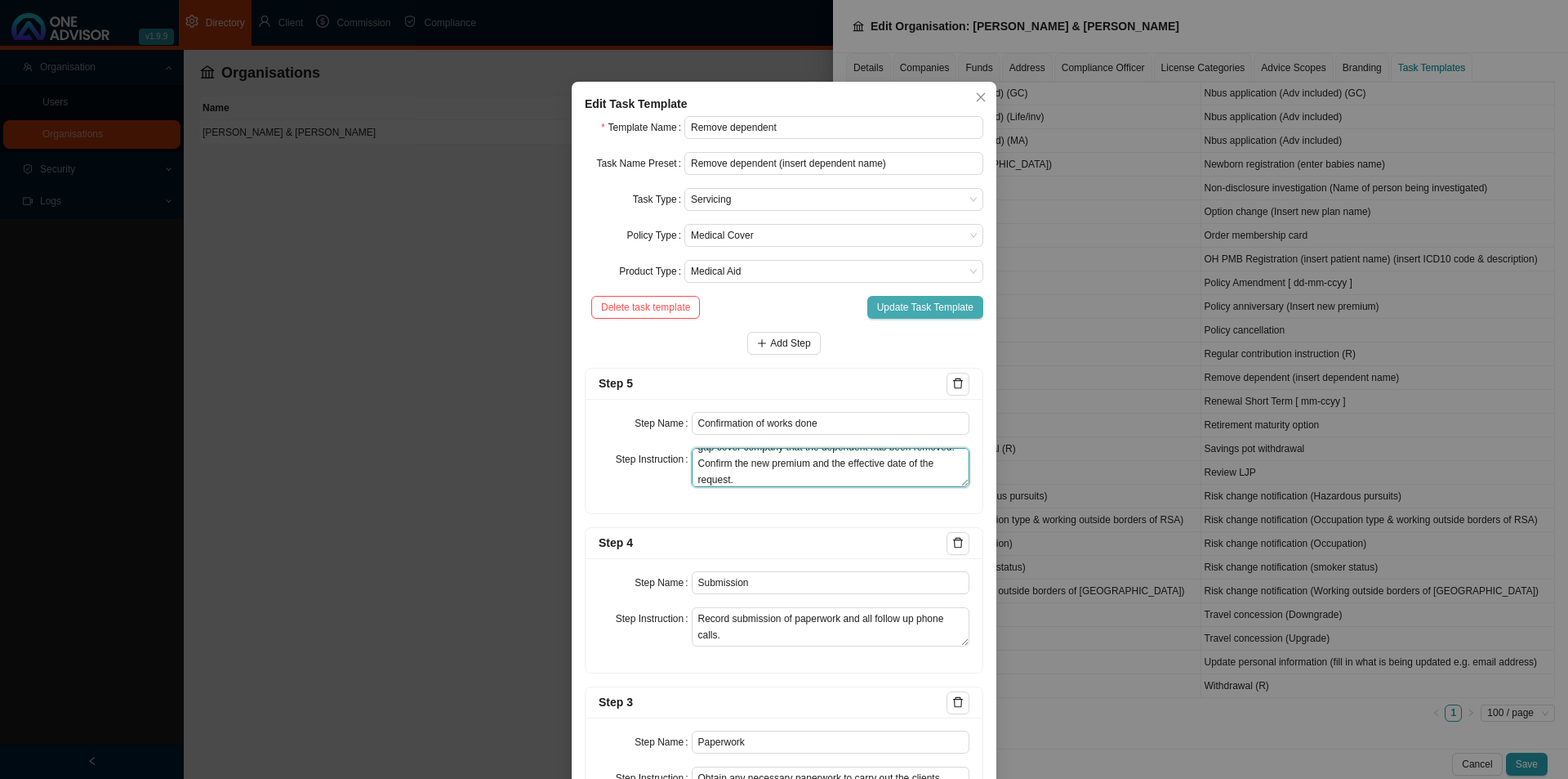
type textarea "Email the client a membership certificate or proof from the gap cover company t…"
click at [887, 308] on span "Update Task Template" at bounding box center [926, 308] width 96 height 17
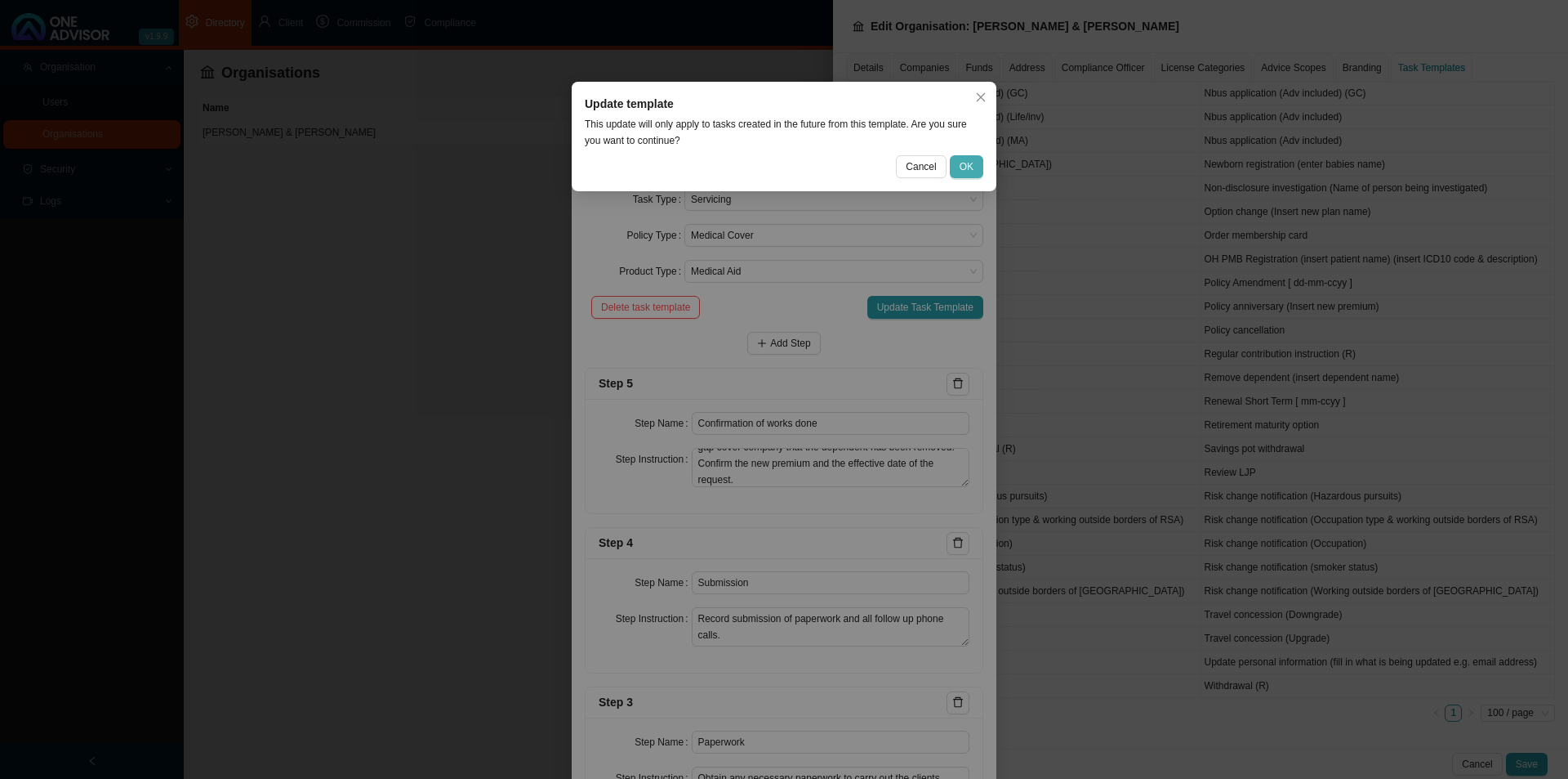
click at [974, 165] on button "OK" at bounding box center [966, 167] width 33 height 23
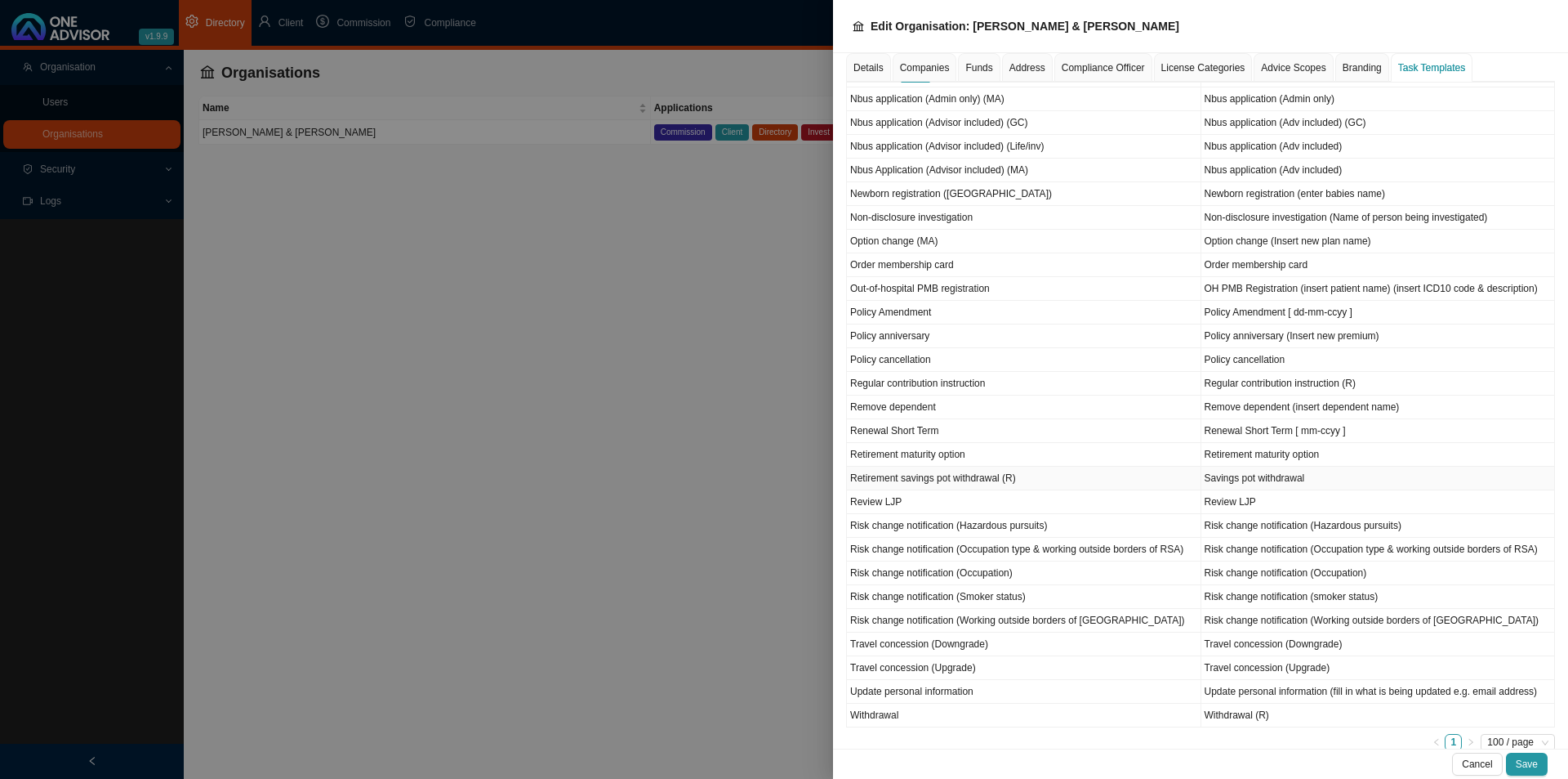
scroll to position [1136, 0]
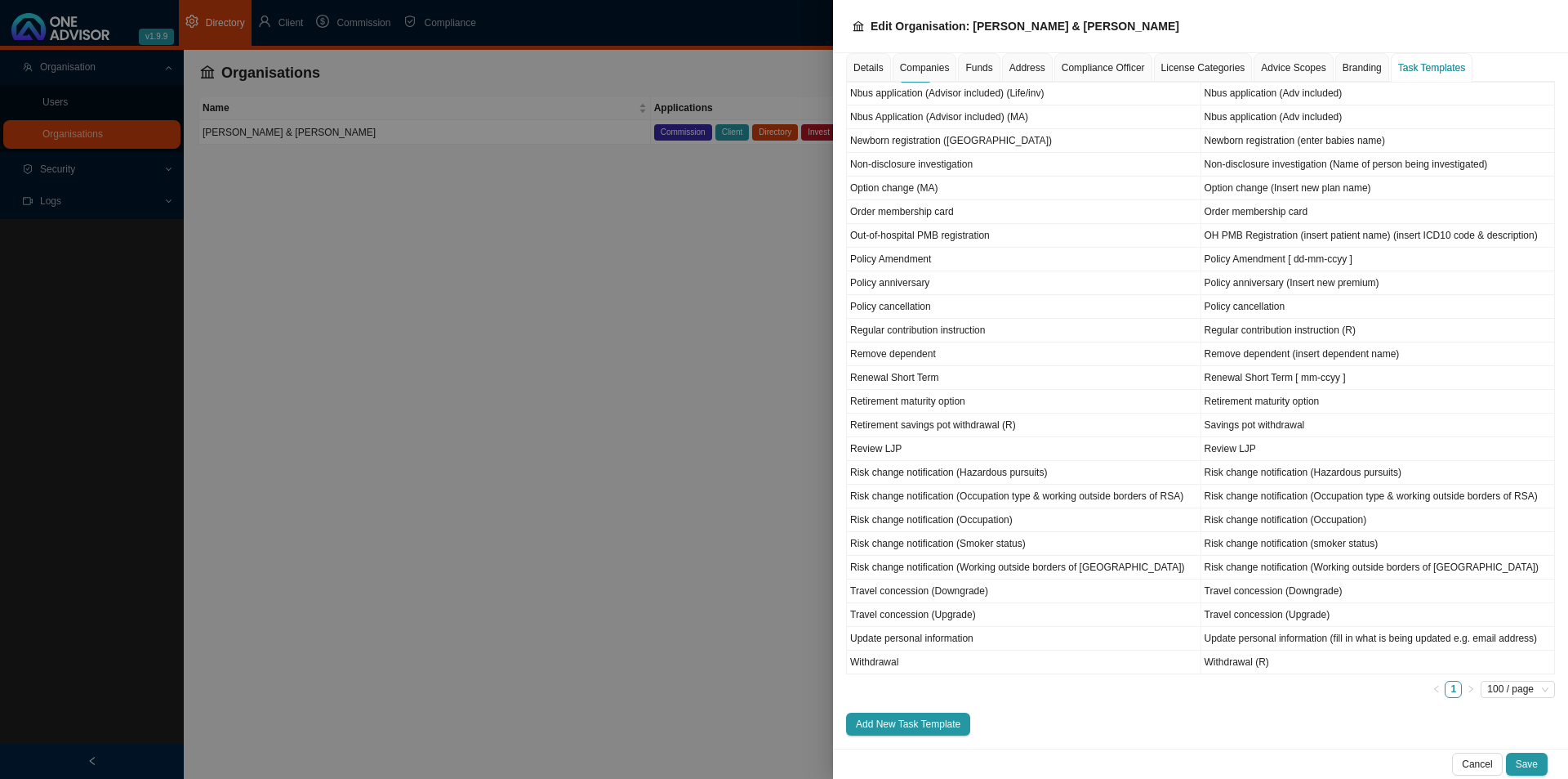
click at [902, 721] on span "Add New Task Template" at bounding box center [908, 724] width 105 height 17
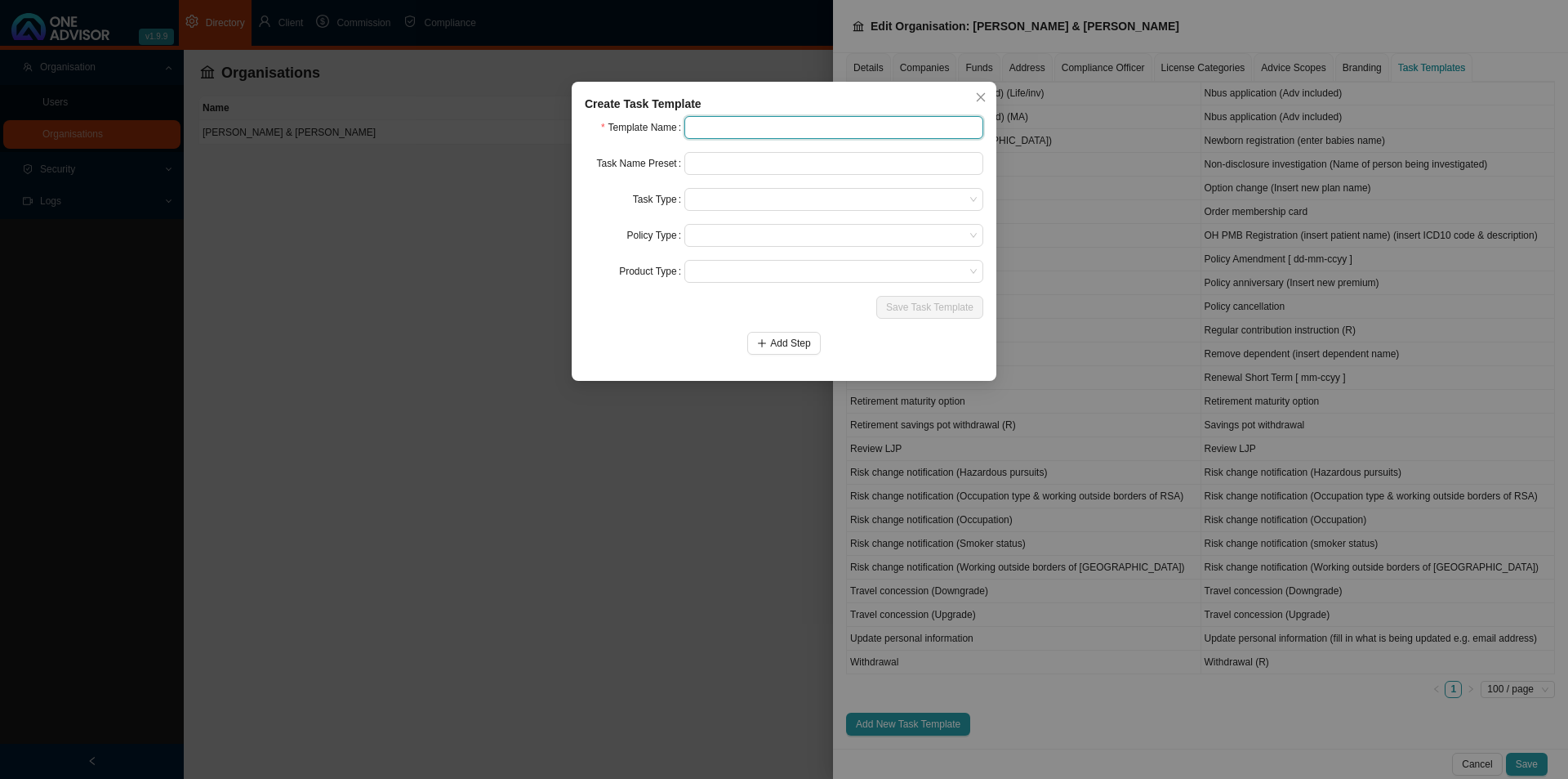
click at [763, 130] on input "text" at bounding box center [834, 128] width 299 height 23
click at [703, 130] on input "text" at bounding box center [834, 128] width 299 height 23
drag, startPoint x: 758, startPoint y: 126, endPoint x: 625, endPoint y: 125, distance: 133.0
click at [651, 125] on div "Template Name MSA Clawback" at bounding box center [784, 128] width 399 height 23
type input "Clawback MSA"
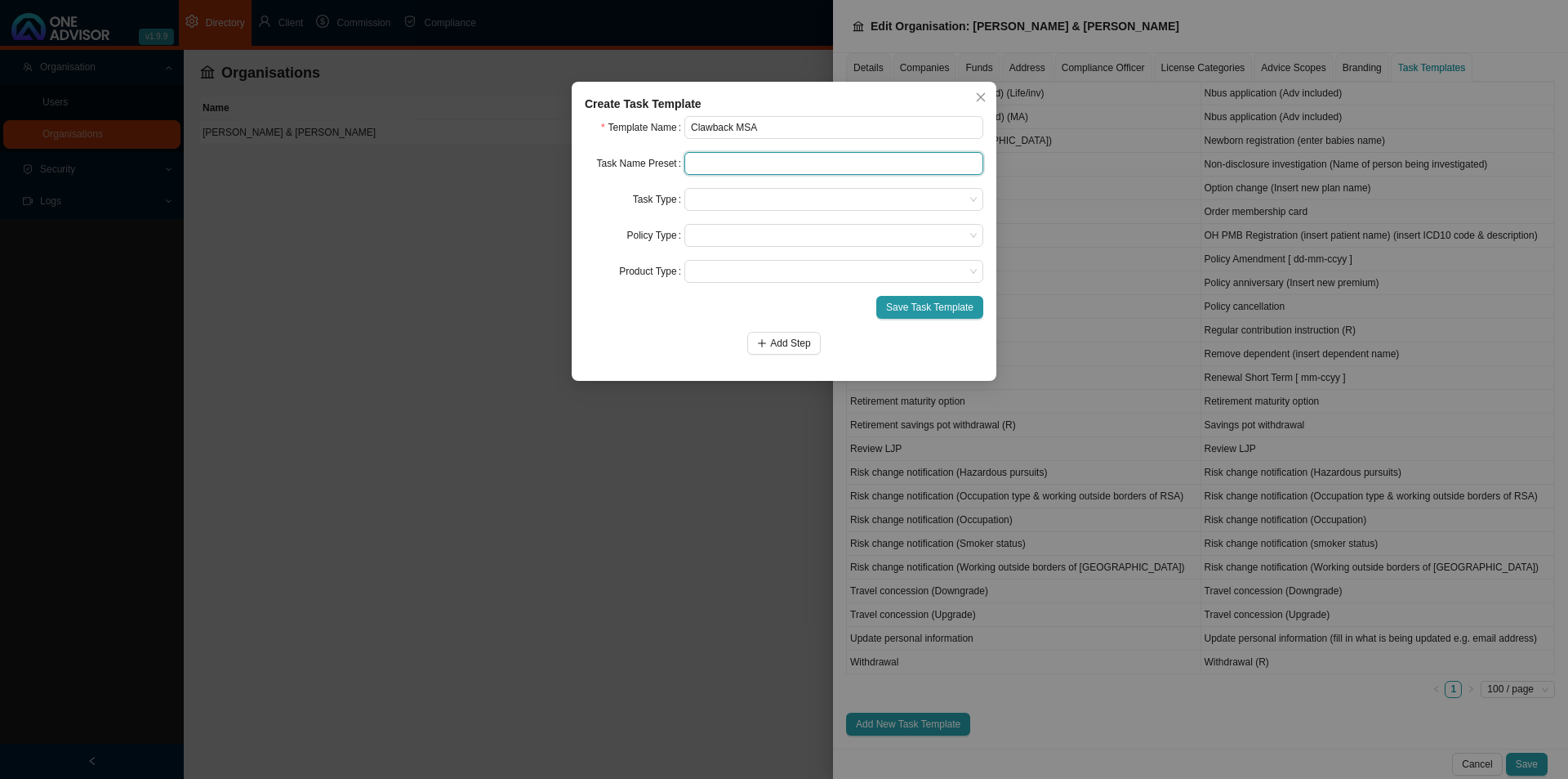
click at [736, 163] on input "text" at bounding box center [834, 164] width 299 height 23
drag, startPoint x: 789, startPoint y: 121, endPoint x: 386, endPoint y: 144, distance: 403.7
click at [386, 144] on div "Create Task Template Template Name Clawback MSA Task Name Preset Task Type Poli…" at bounding box center [784, 389] width 1568 height 779
click at [707, 164] on input "text" at bounding box center [834, 164] width 299 height 23
paste input "Clawback MSA"
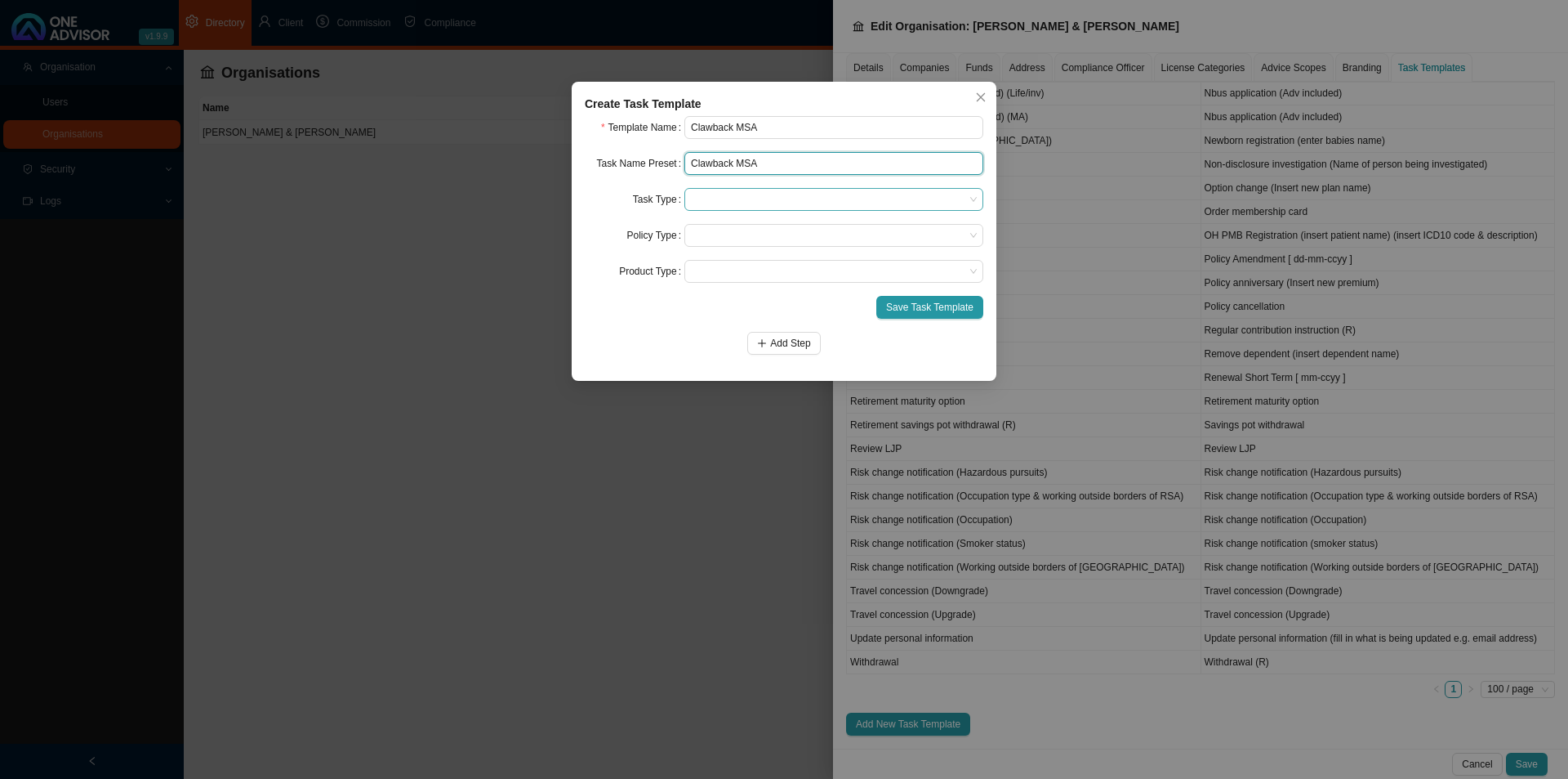
click at [734, 200] on span at bounding box center [834, 200] width 286 height 22
type input "Clawback MSA"
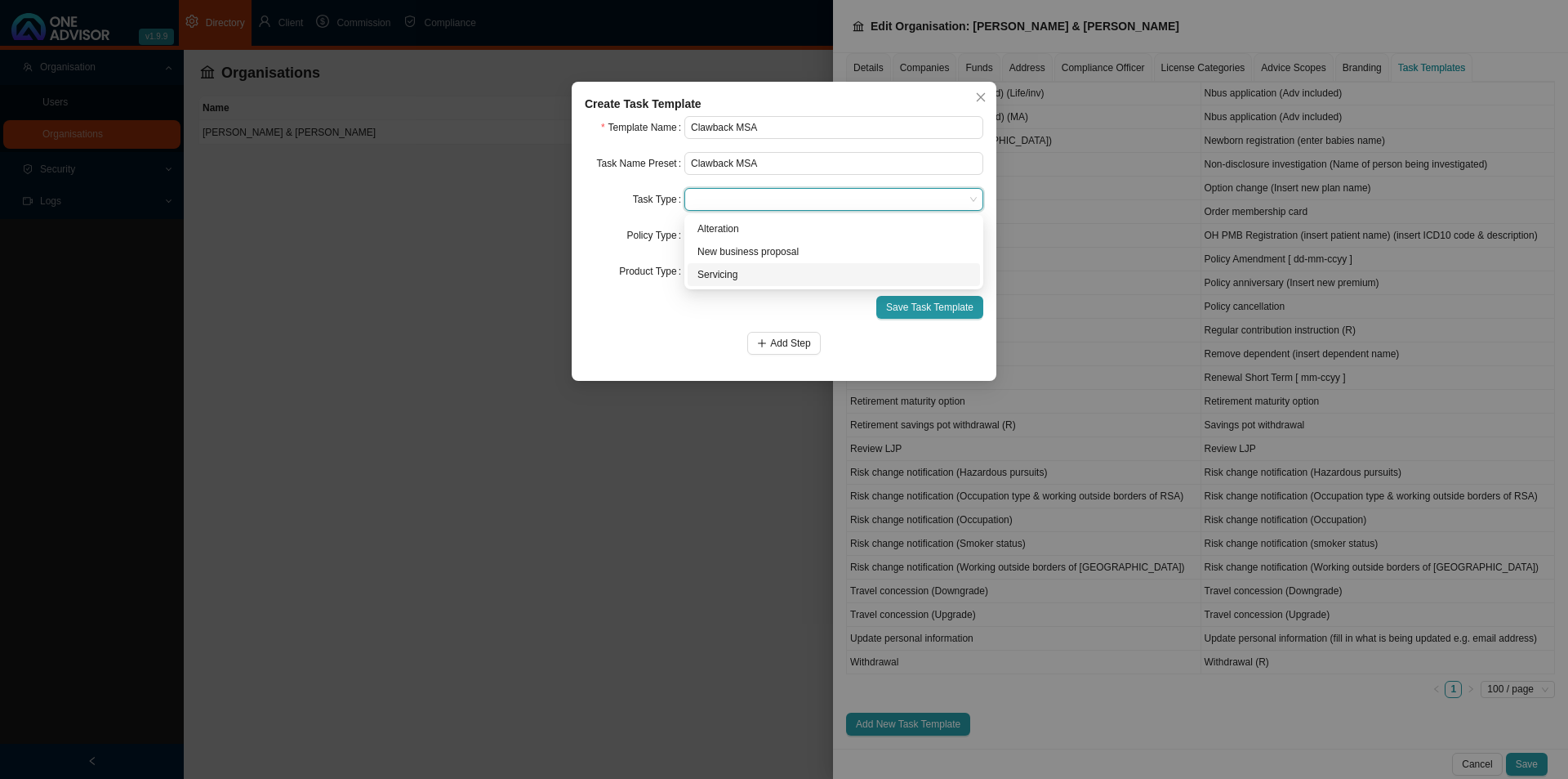
click at [730, 268] on div "Servicing" at bounding box center [833, 274] width 273 height 17
click at [774, 231] on span at bounding box center [834, 235] width 286 height 22
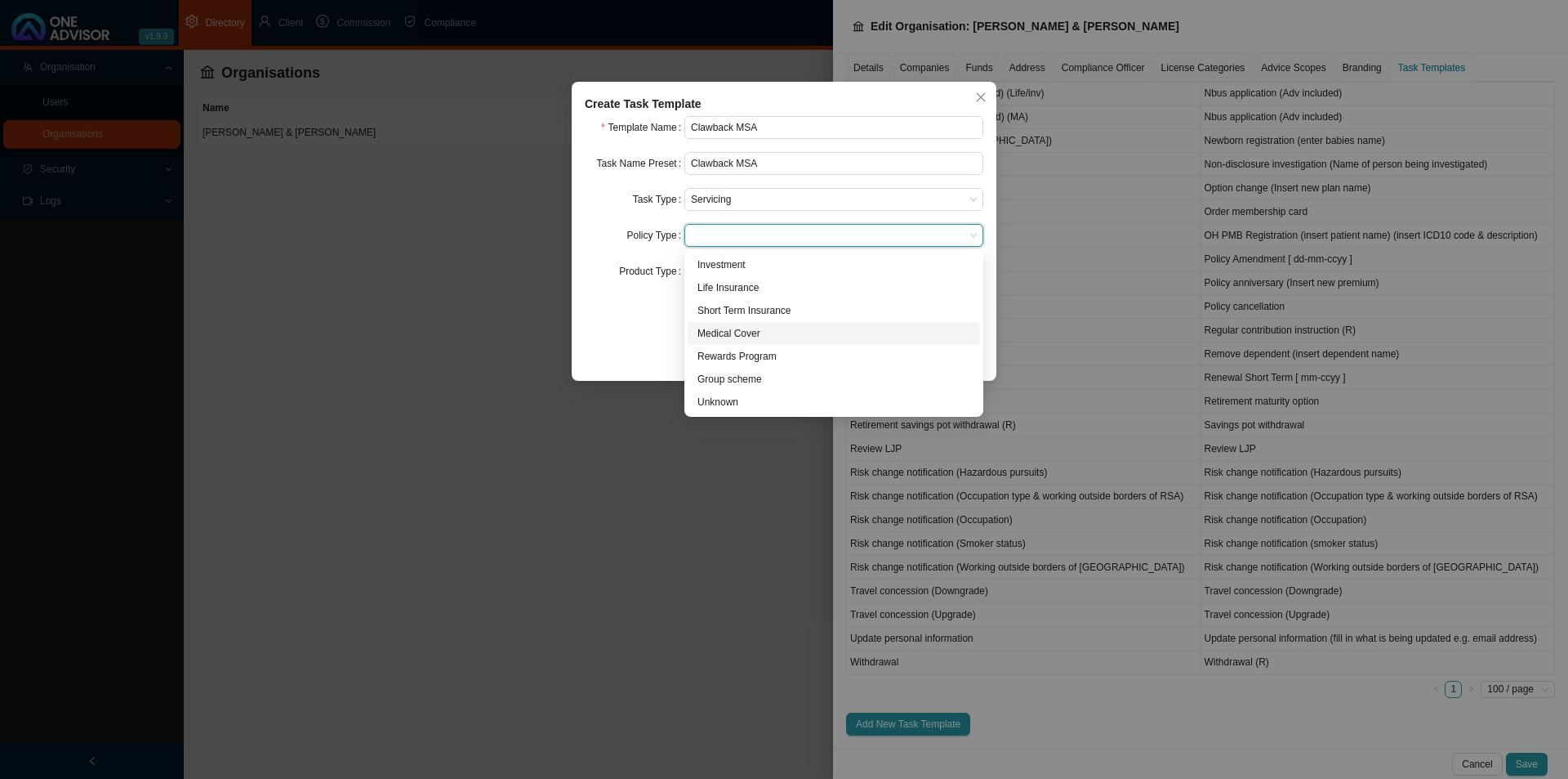
click at [733, 337] on div "Medical Cover" at bounding box center [833, 333] width 273 height 17
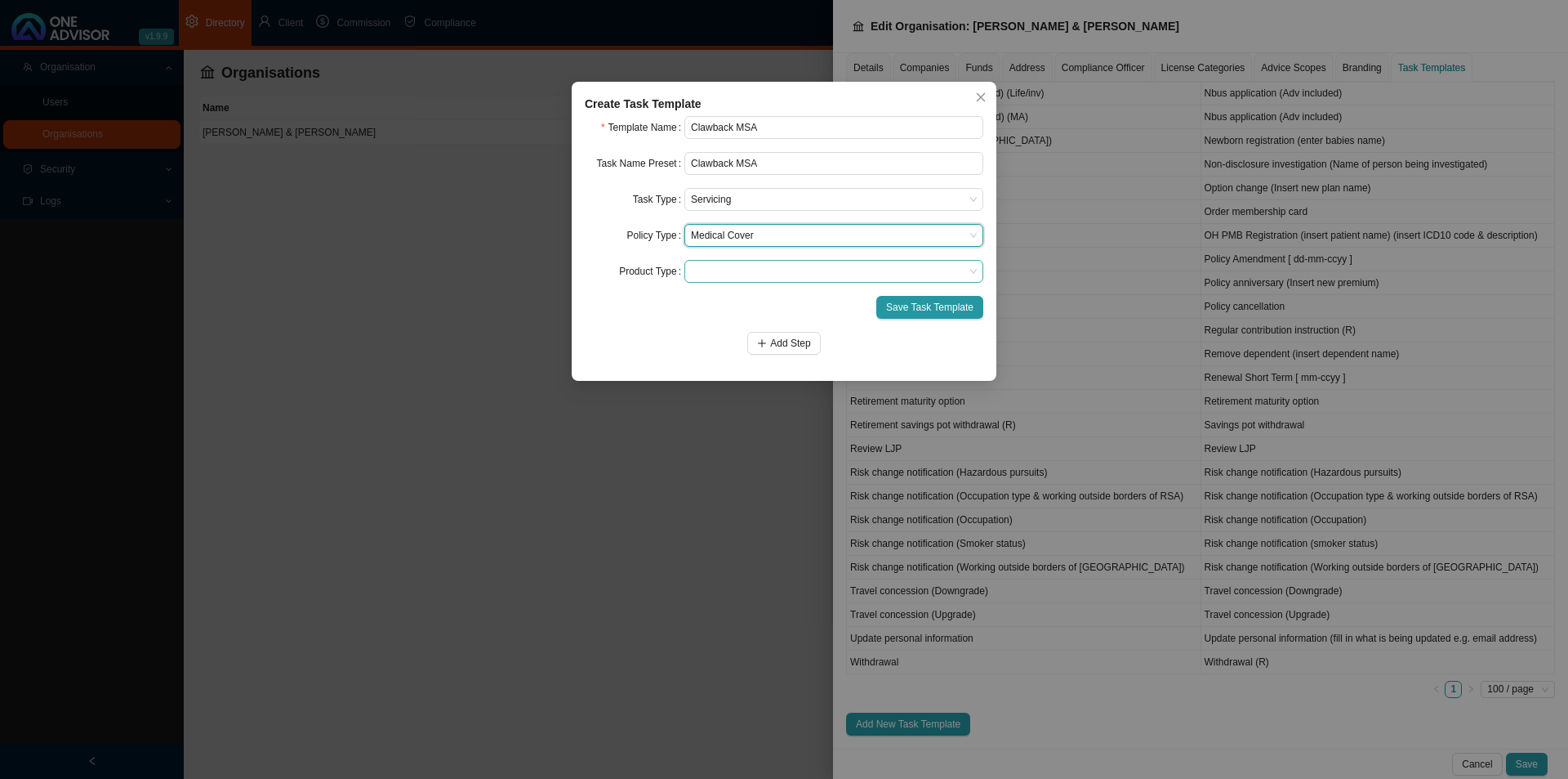
click at [748, 261] on span at bounding box center [834, 272] width 286 height 22
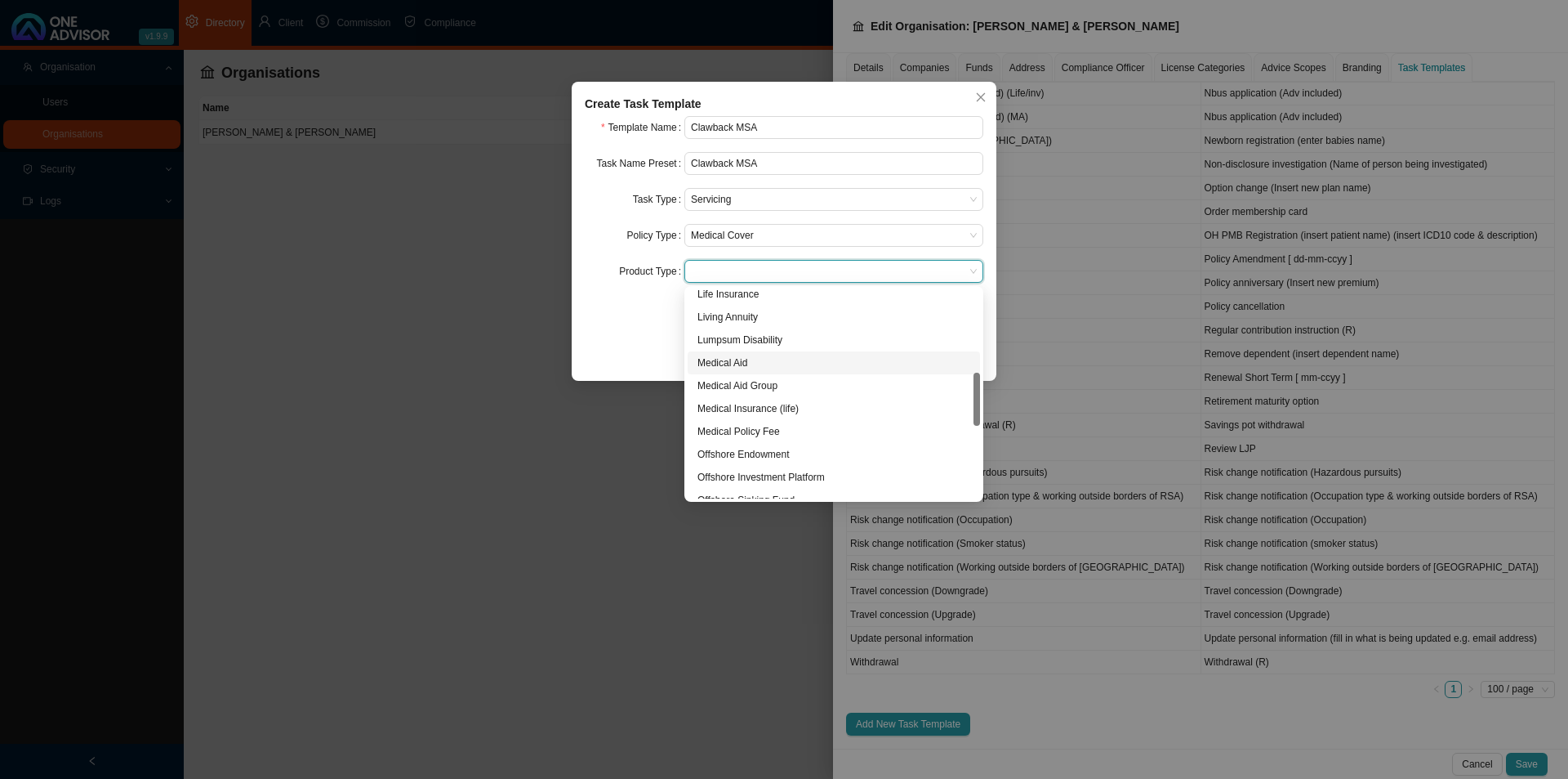
click at [756, 365] on div "Medical Aid" at bounding box center [833, 363] width 273 height 17
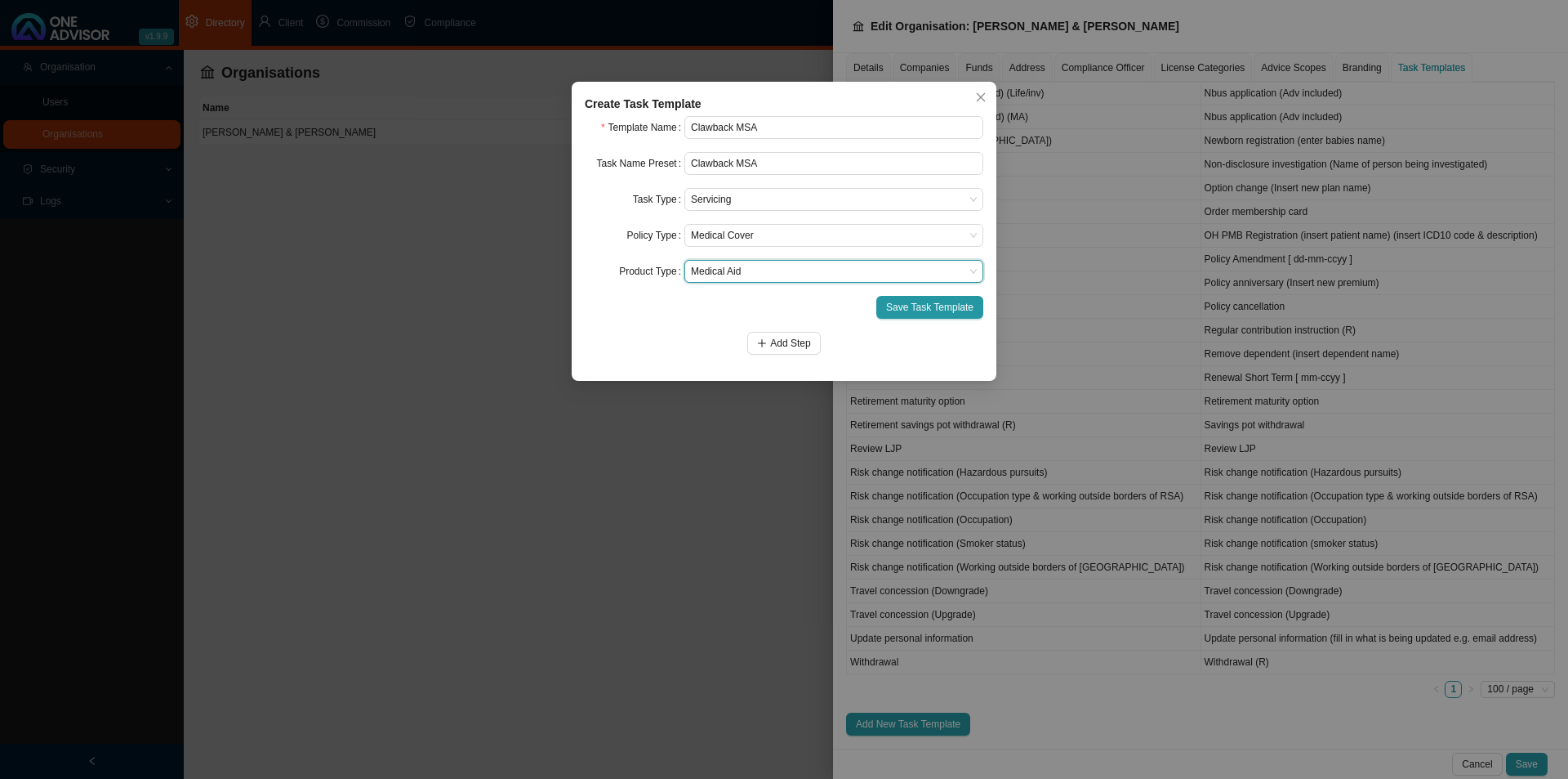
click at [646, 318] on form "Template Name Clawback MSA Task Name Preset Clawback MSA Task Type Servicing Po…" at bounding box center [784, 235] width 399 height 239
click at [787, 348] on span "Add Step" at bounding box center [790, 343] width 40 height 17
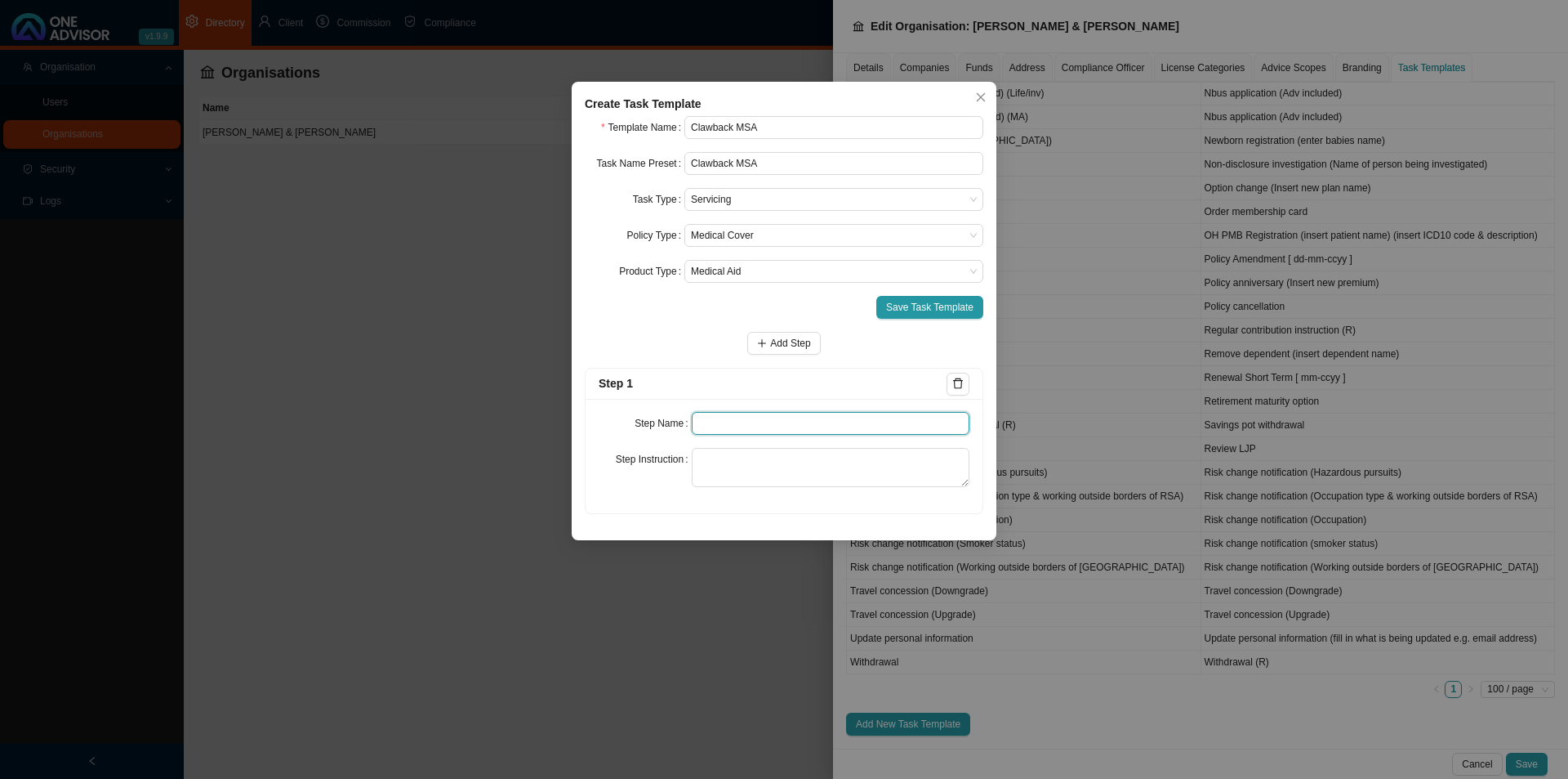
click at [739, 413] on input "text" at bounding box center [831, 423] width 278 height 23
click at [713, 423] on input "text" at bounding box center [831, 423] width 278 height 23
type input "n"
type input "Notification"
type textarea "Save the notification of the clawback we received."
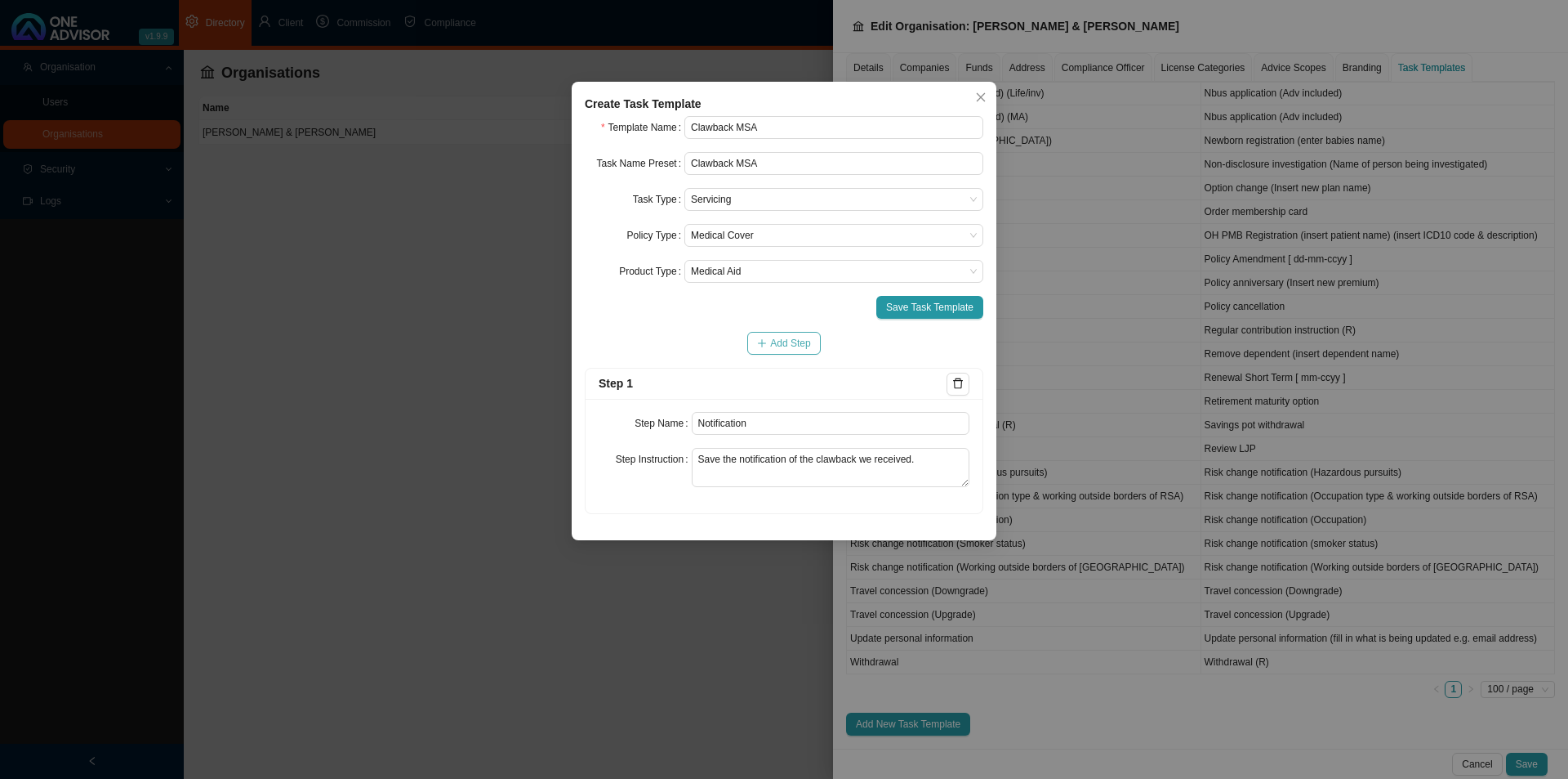
click at [797, 347] on span "Add Step" at bounding box center [790, 343] width 40 height 17
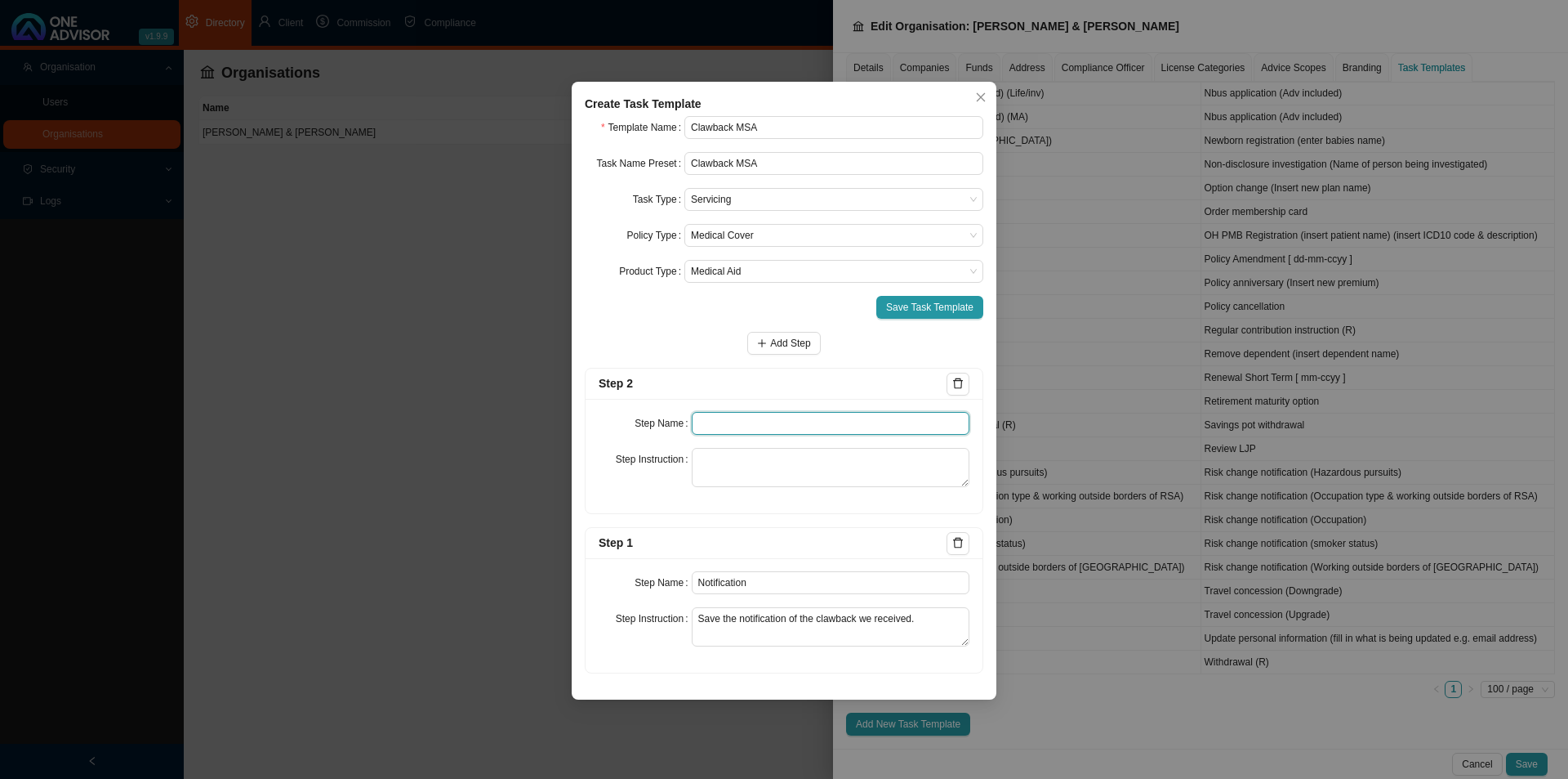
click at [744, 424] on input "text" at bounding box center [831, 423] width 278 height 23
type input "Client notification"
type textarea "S"
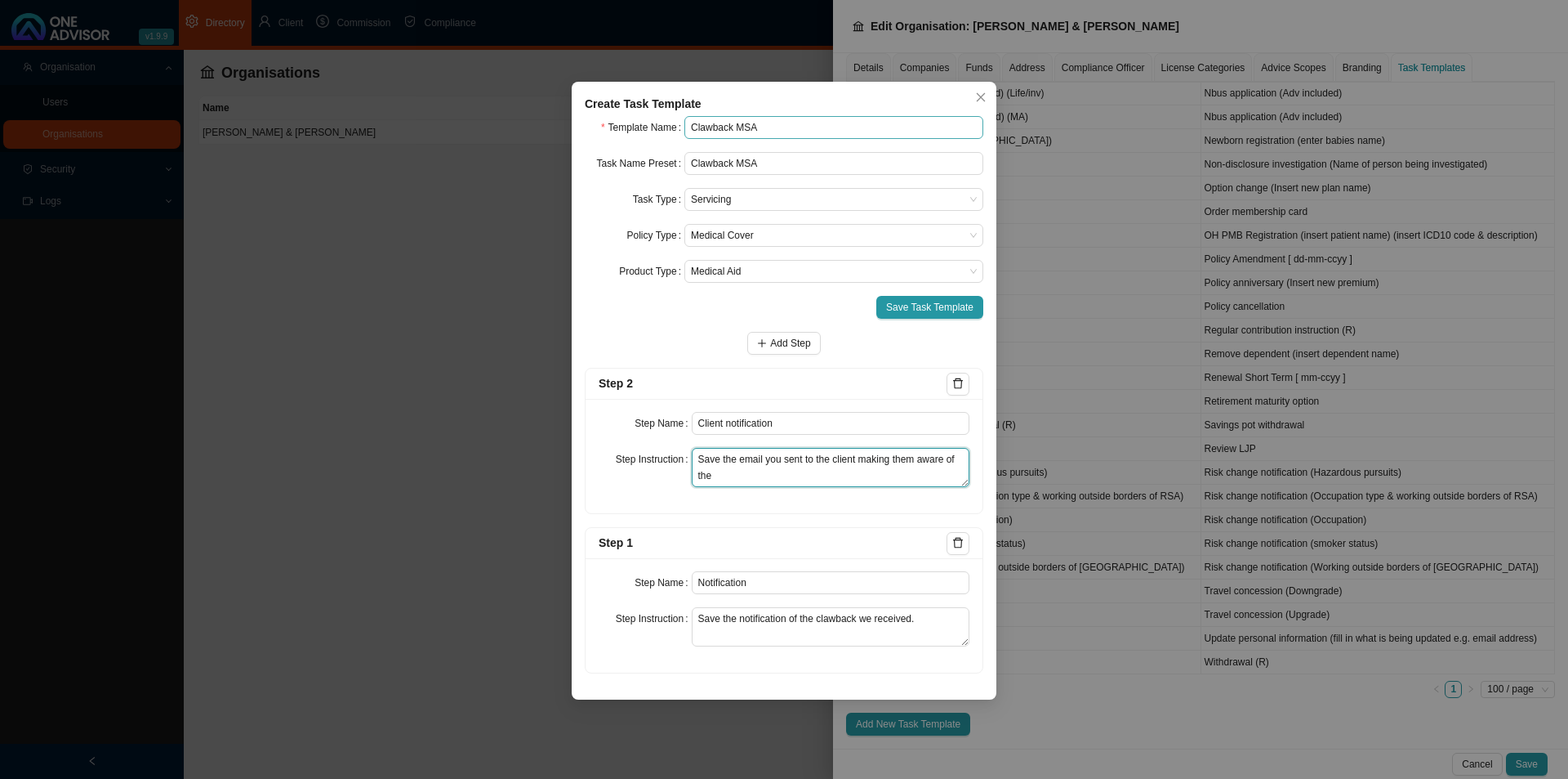
type textarea "Save the email you sent to the client making them aware of the"
click at [784, 128] on input "Clawback MSA" at bounding box center [834, 128] width 299 height 23
type input "Clawback MSA (existing clients only)"
click at [742, 481] on textarea "Save the email you sent to the client making them aware of the" at bounding box center [831, 467] width 278 height 39
click at [800, 340] on span "Add Step" at bounding box center [790, 343] width 40 height 17
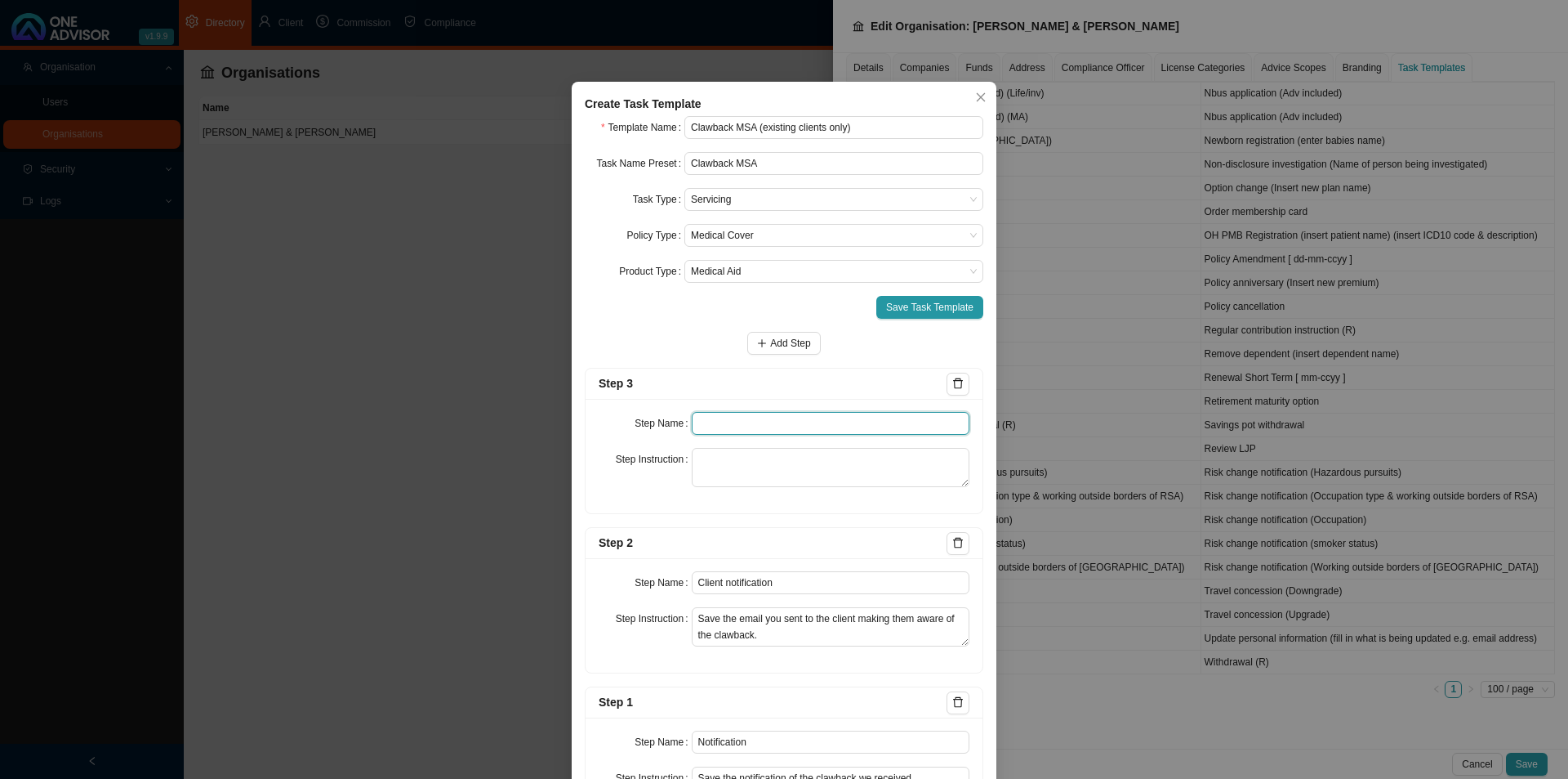
click at [739, 417] on input "text" at bounding box center [831, 423] width 278 height 23
click at [775, 641] on textarea "Save the email you sent to the client making them aware of the clawback." at bounding box center [831, 626] width 278 height 39
type textarea "Save the email you sent to the client making them aware of the clawback. Includ…"
click at [740, 429] on input "text" at bounding box center [831, 423] width 278 height 23
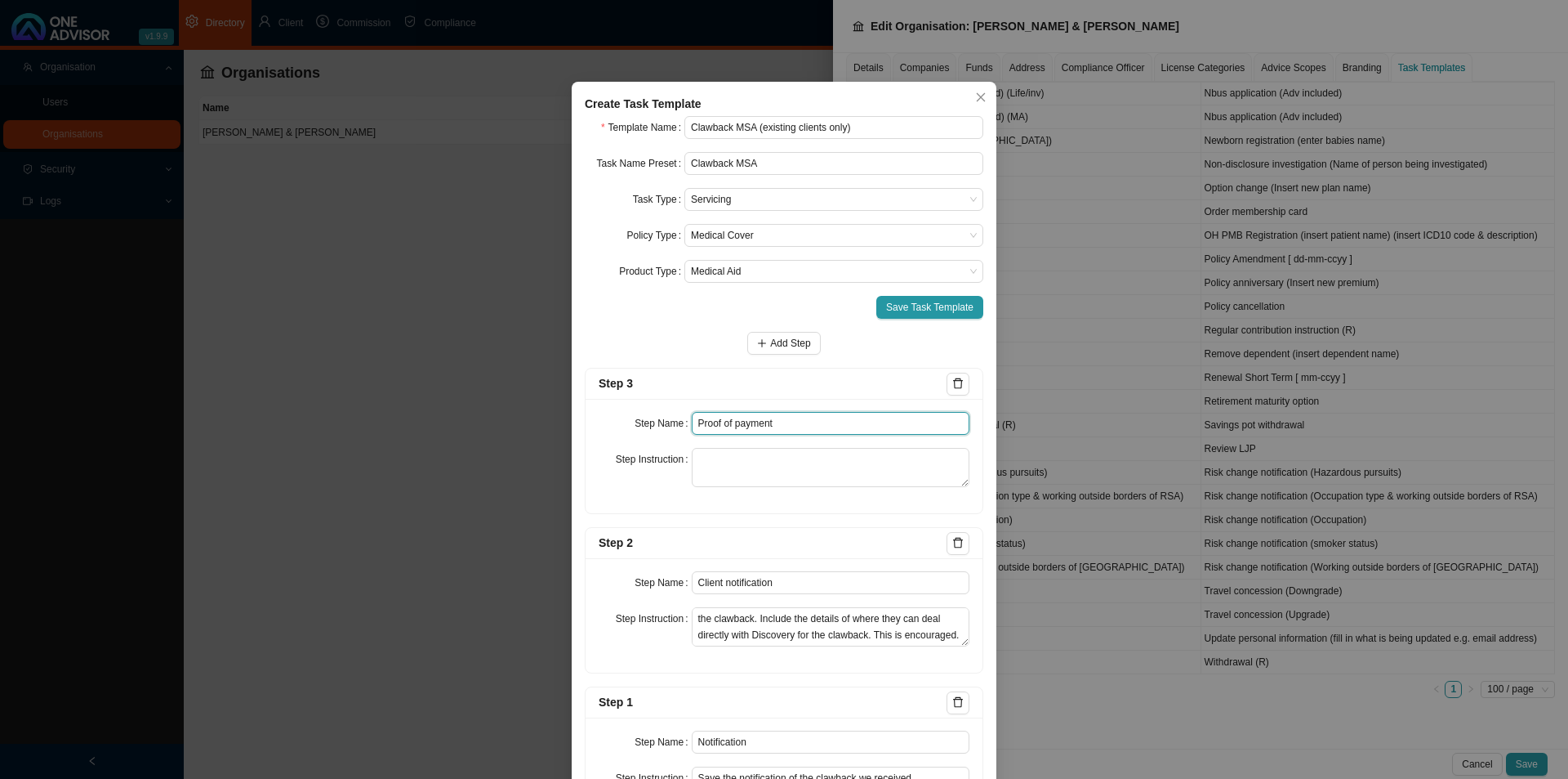
type input "Proof of payment"
type textarea "R"
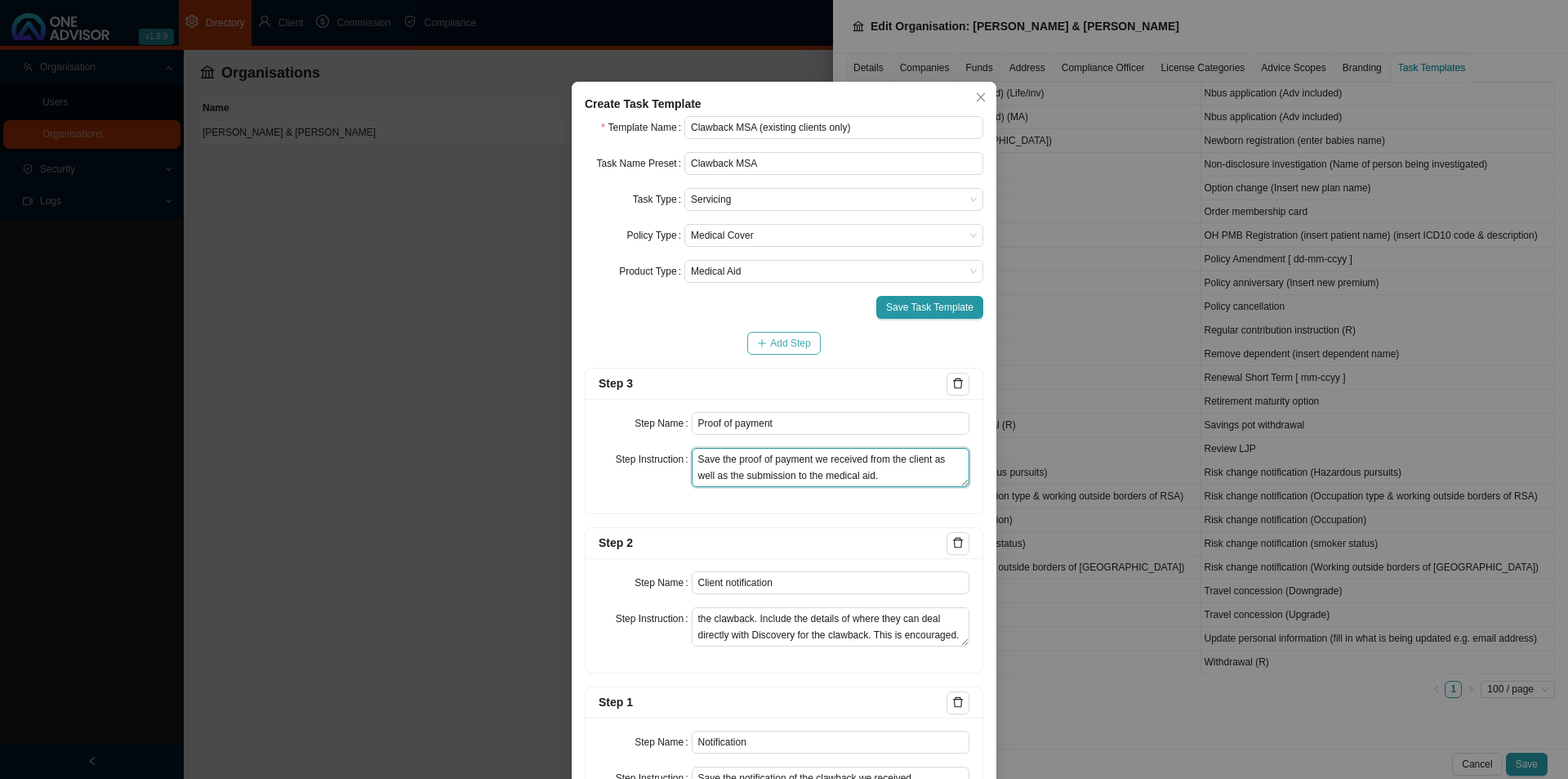
type textarea "Save the proof of payment we received from the client as well as the submission…"
click at [762, 349] on button "Add Step" at bounding box center [783, 343] width 72 height 23
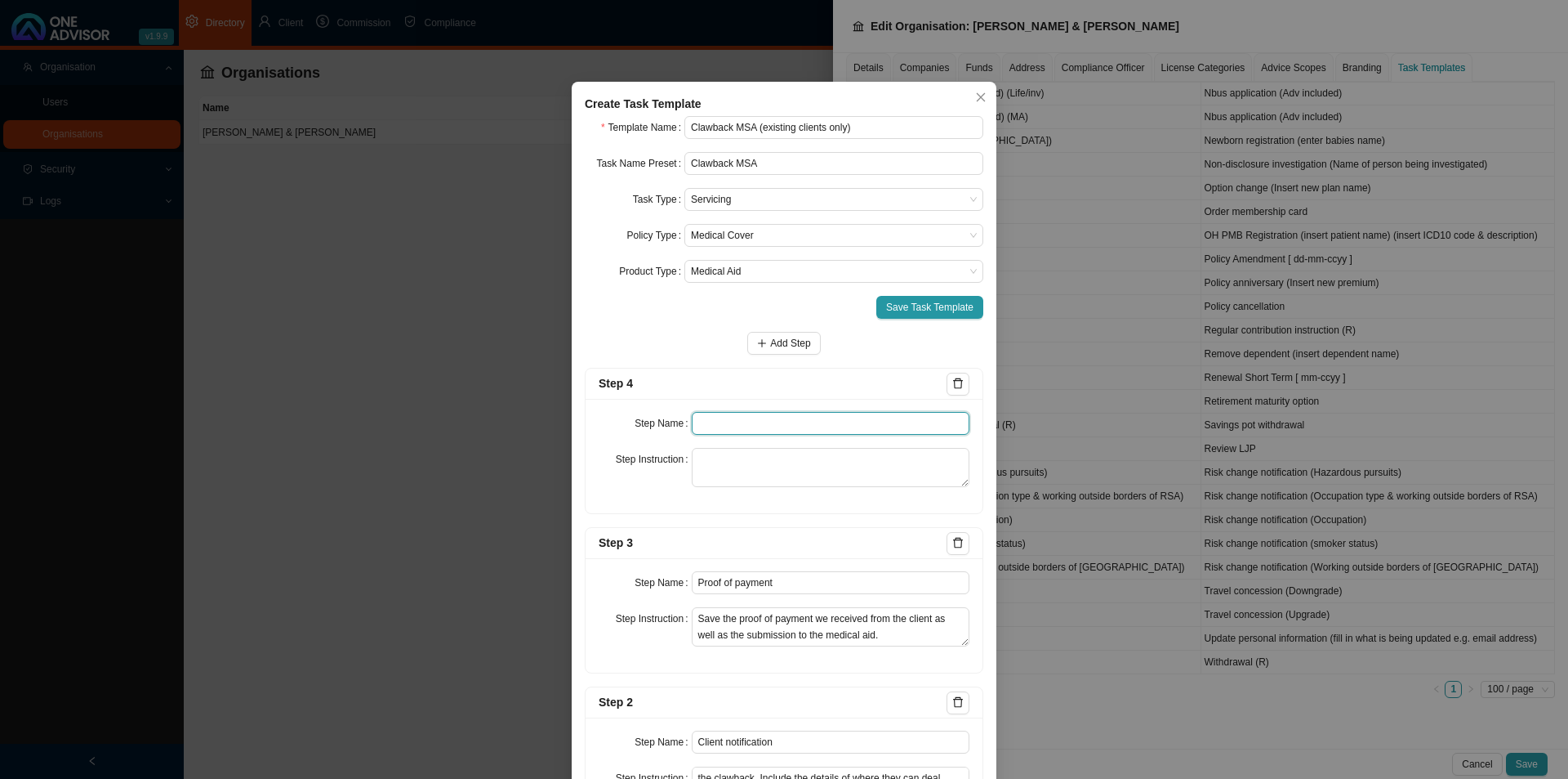
click at [714, 429] on input "text" at bounding box center [831, 423] width 278 height 23
type input "Confirmation of works done"
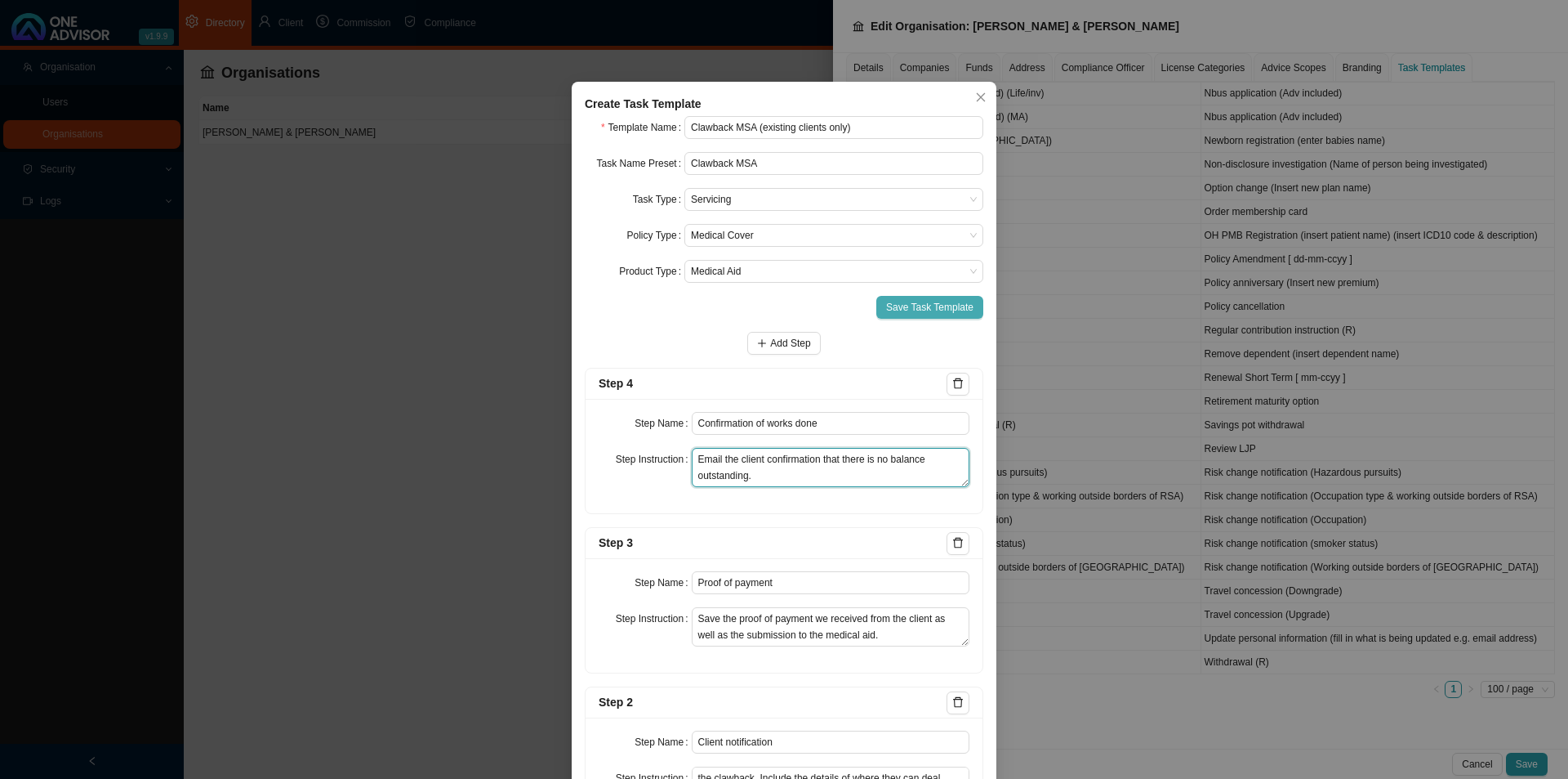
type textarea "Email the client confirmation that there is no balance outstanding."
click at [922, 307] on span "Save Task Template" at bounding box center [929, 308] width 87 height 17
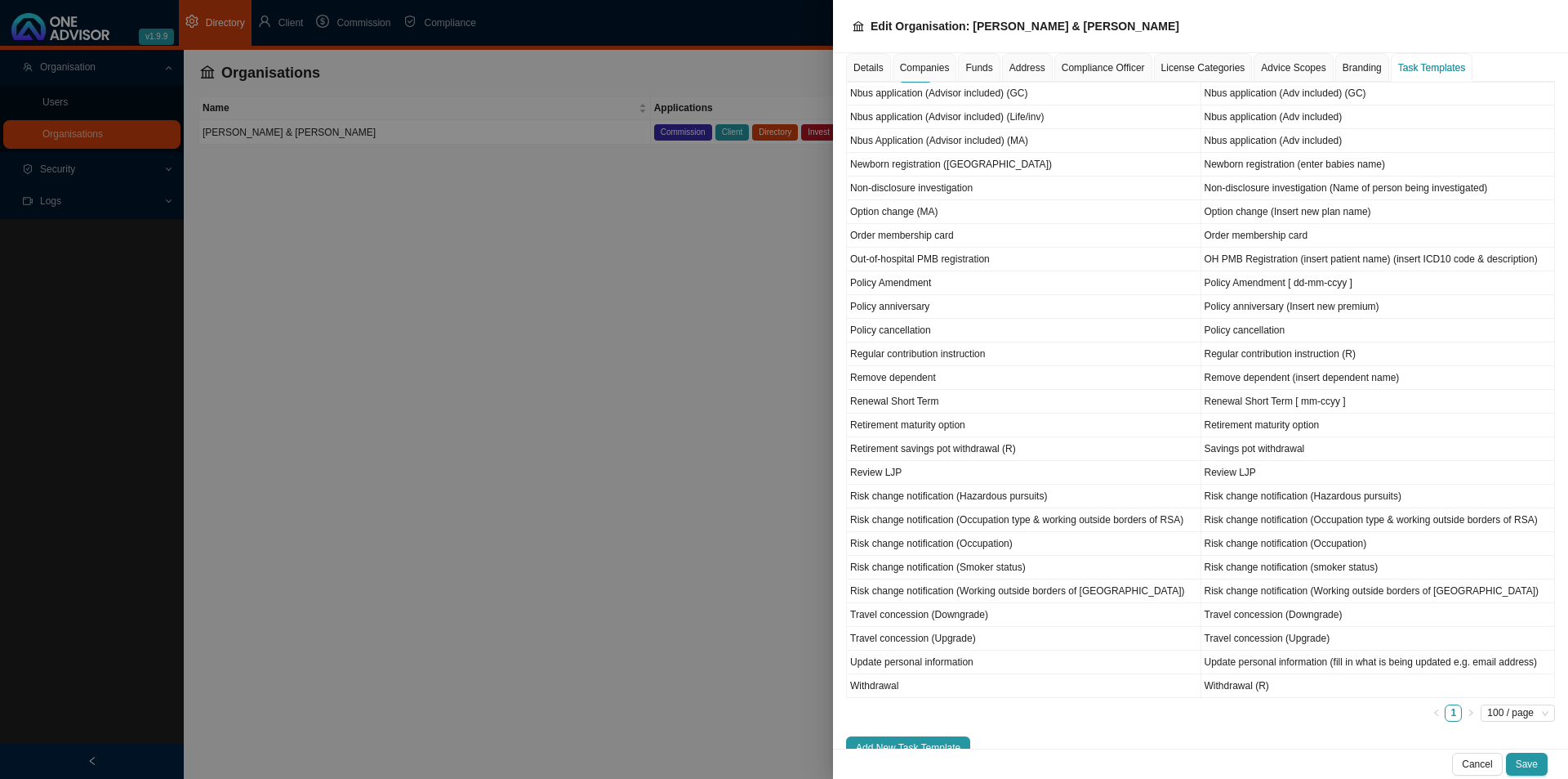
click at [515, 587] on div at bounding box center [784, 389] width 1568 height 779
